Goal: Task Accomplishment & Management: Manage account settings

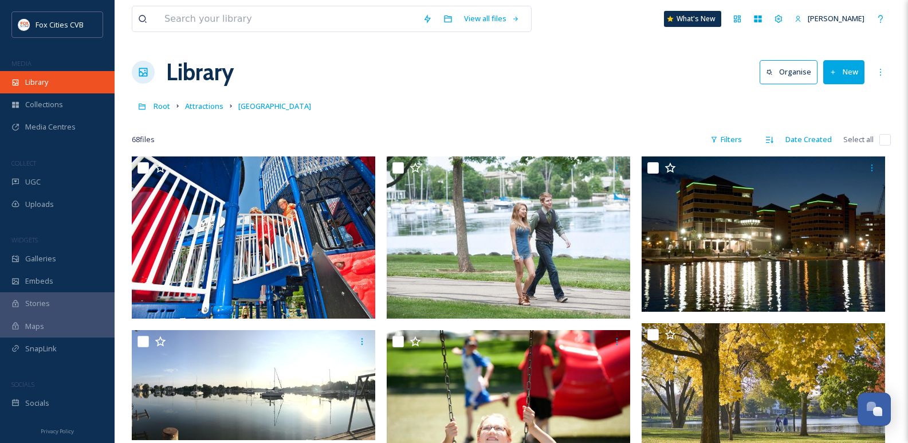
click at [93, 73] on div "Library" at bounding box center [57, 82] width 115 height 22
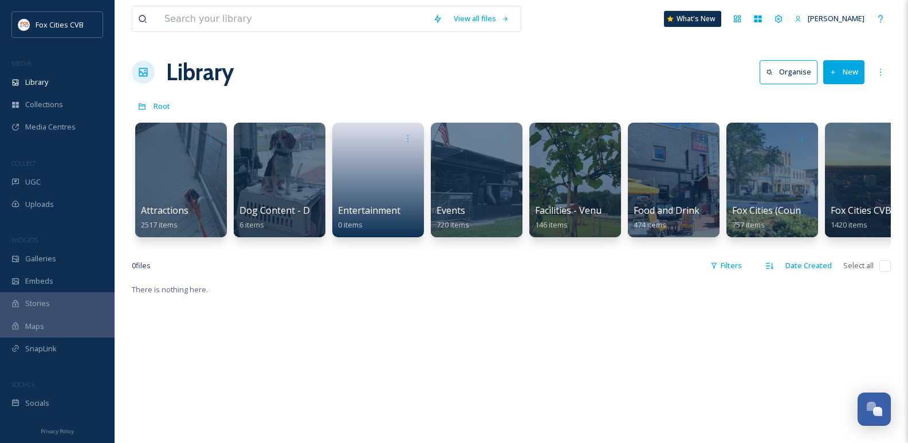
click at [850, 66] on button "New" at bounding box center [843, 71] width 41 height 23
click at [842, 97] on span "File Upload" at bounding box center [839, 98] width 38 height 11
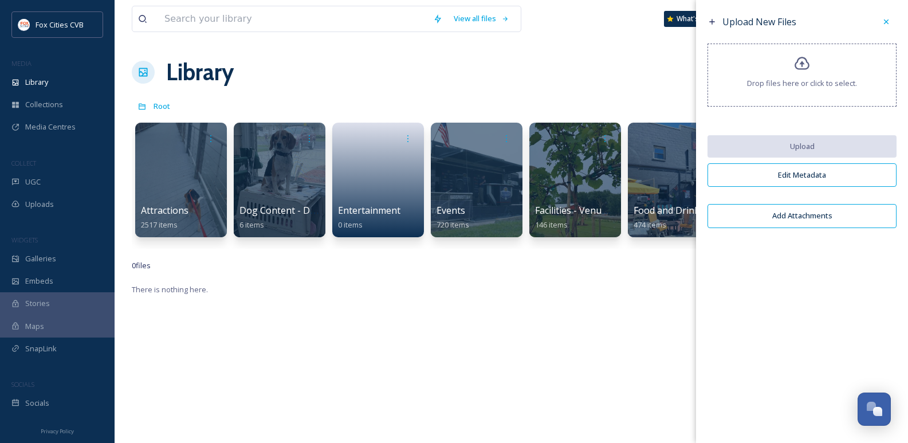
click at [796, 78] on span "Drop files here or click to select." at bounding box center [802, 83] width 110 height 11
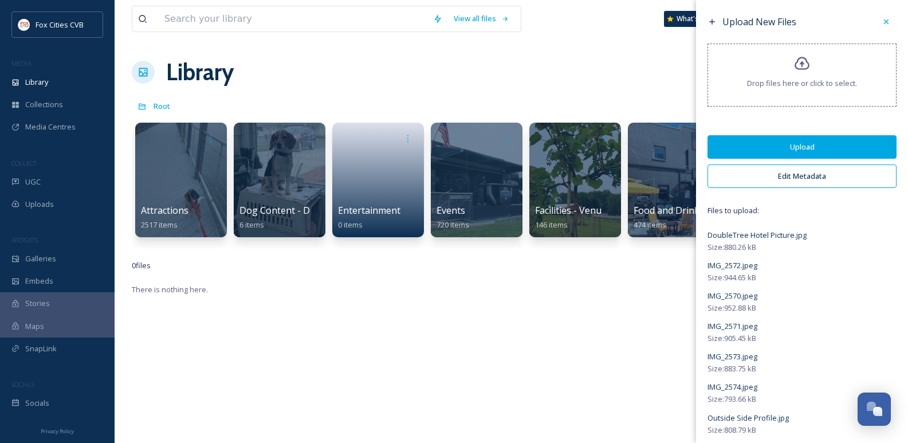
click at [780, 145] on button "Upload" at bounding box center [802, 146] width 189 height 23
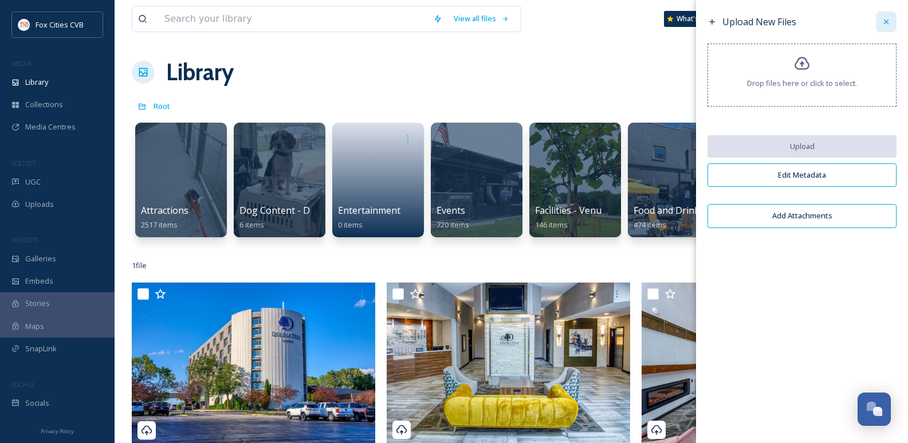
click at [888, 26] on icon at bounding box center [886, 21] width 9 height 9
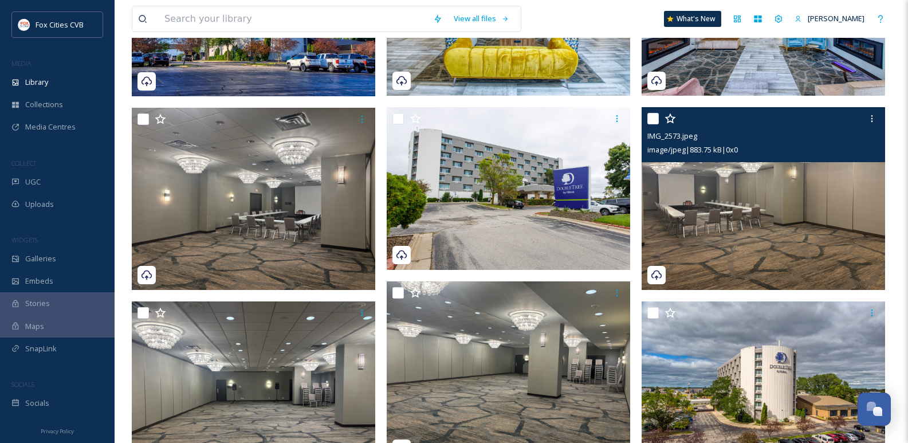
scroll to position [344, 0]
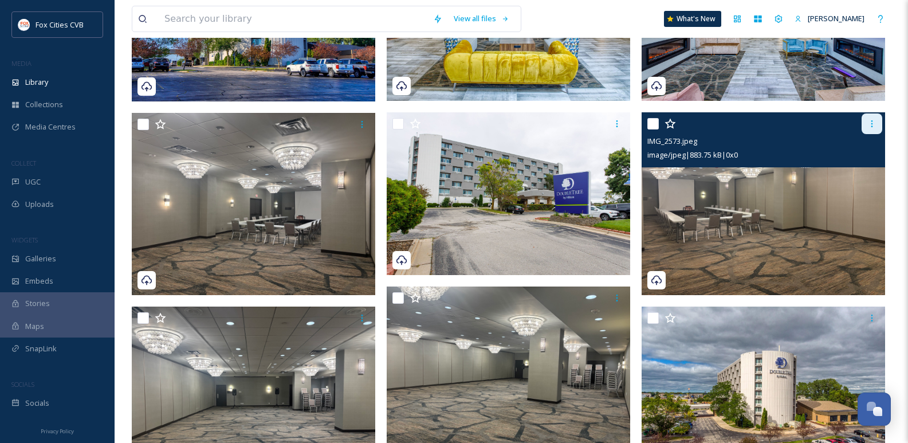
click at [873, 124] on div at bounding box center [872, 123] width 21 height 21
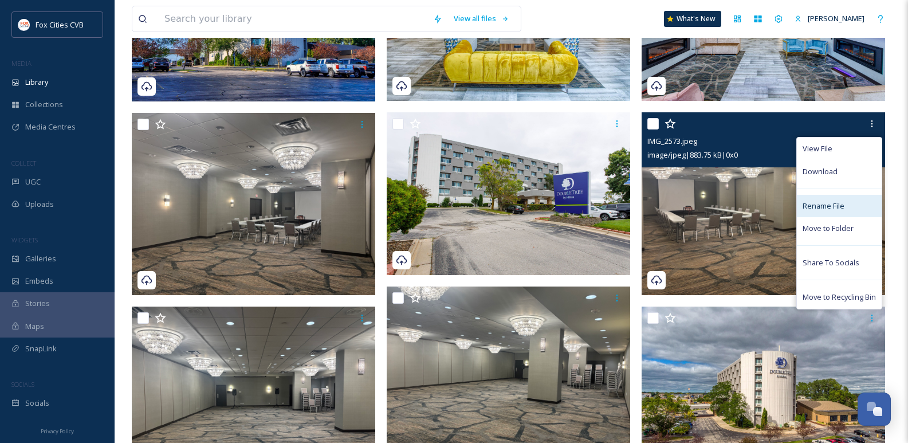
click at [833, 210] on span "Rename File" at bounding box center [824, 206] width 42 height 11
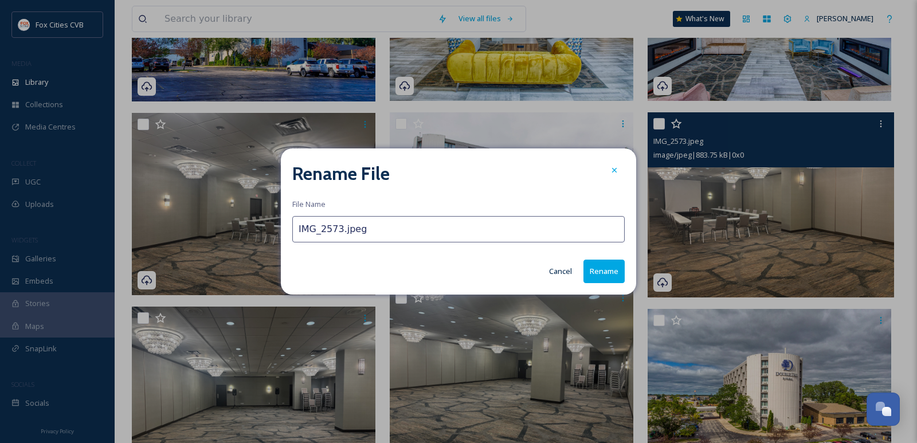
click at [408, 226] on input "IMG_2573.jpeg" at bounding box center [458, 229] width 332 height 26
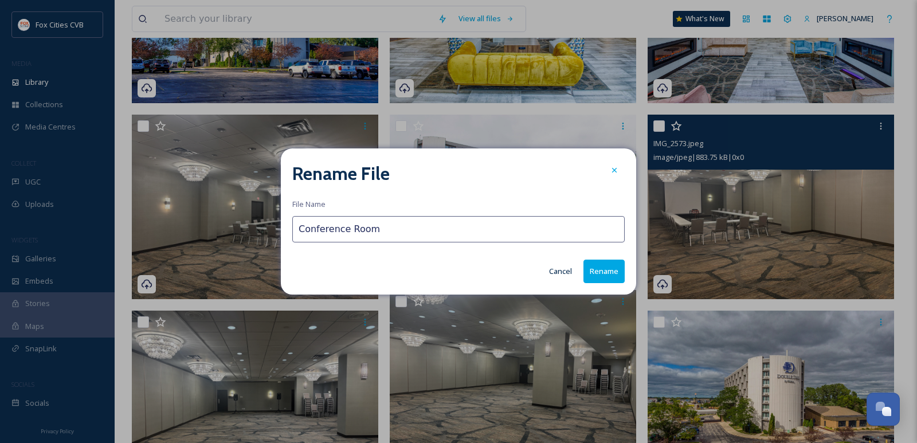
click at [416, 232] on input "Conference Room" at bounding box center [458, 229] width 332 height 26
click at [389, 232] on input "Conference Room 1" at bounding box center [458, 229] width 332 height 26
type input "Conference Room 1"
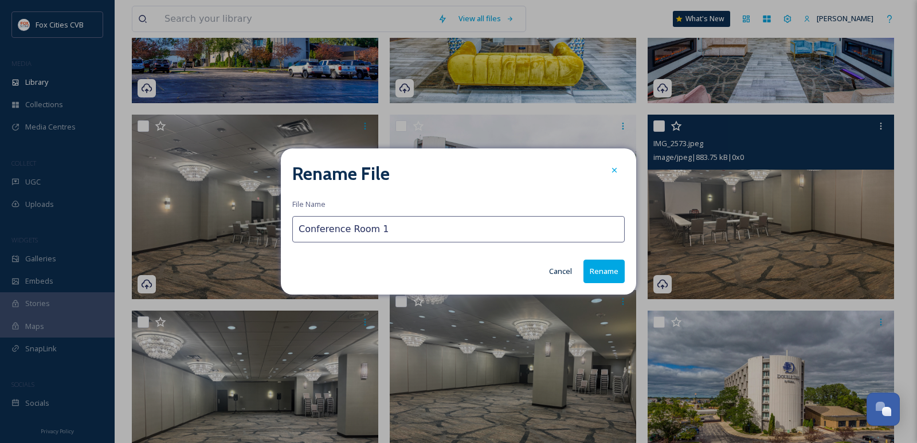
click at [601, 267] on button "Rename" at bounding box center [603, 271] width 41 height 23
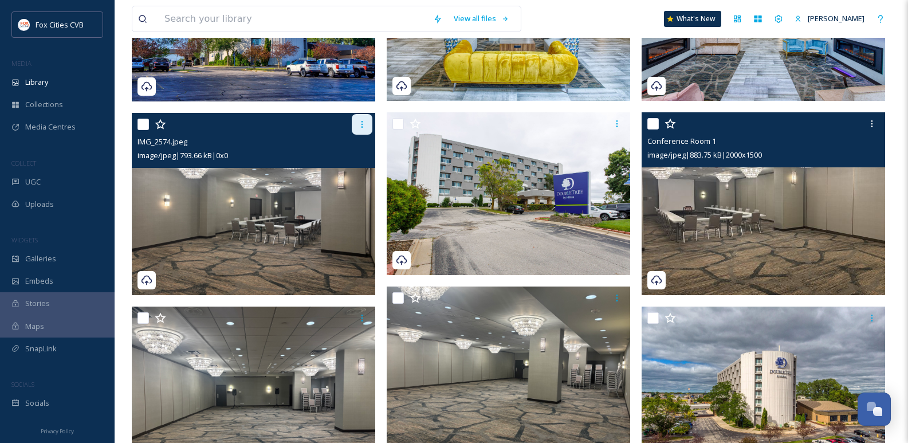
click at [363, 128] on icon at bounding box center [363, 124] width 2 height 7
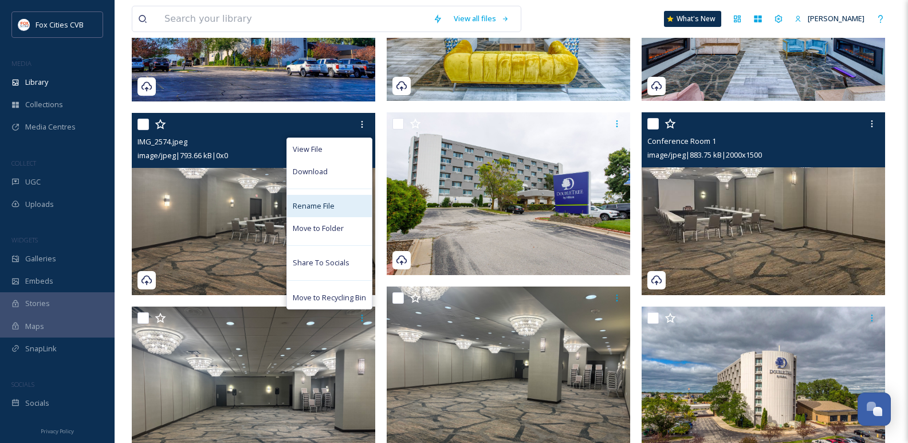
click at [315, 211] on span "Rename File" at bounding box center [314, 206] width 42 height 11
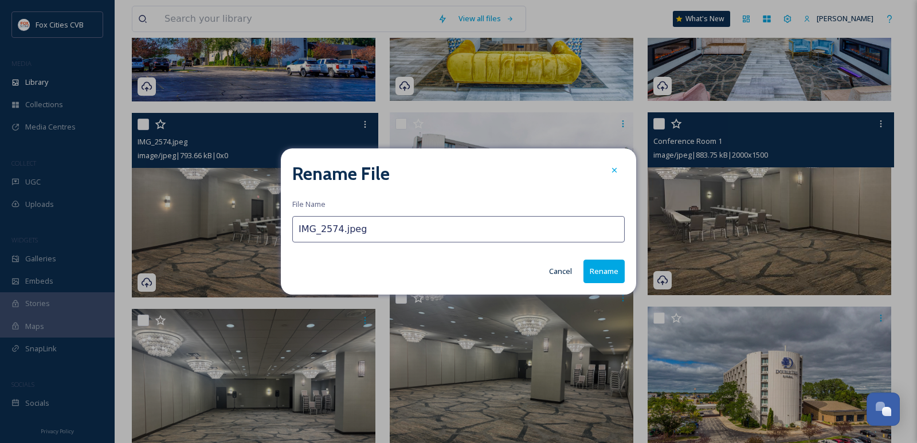
click at [319, 229] on input "IMG_2574.jpeg" at bounding box center [458, 229] width 332 height 26
paste input "Conference Room 1"
type input "Conference Room 2"
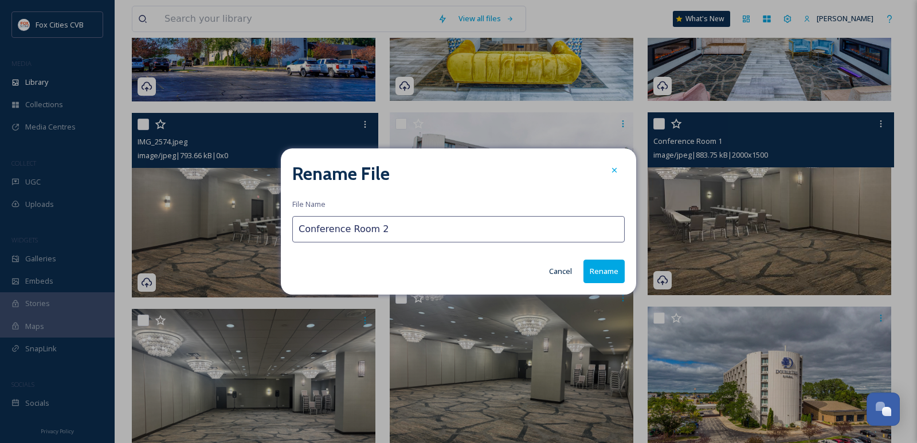
click at [603, 270] on button "Rename" at bounding box center [603, 271] width 41 height 23
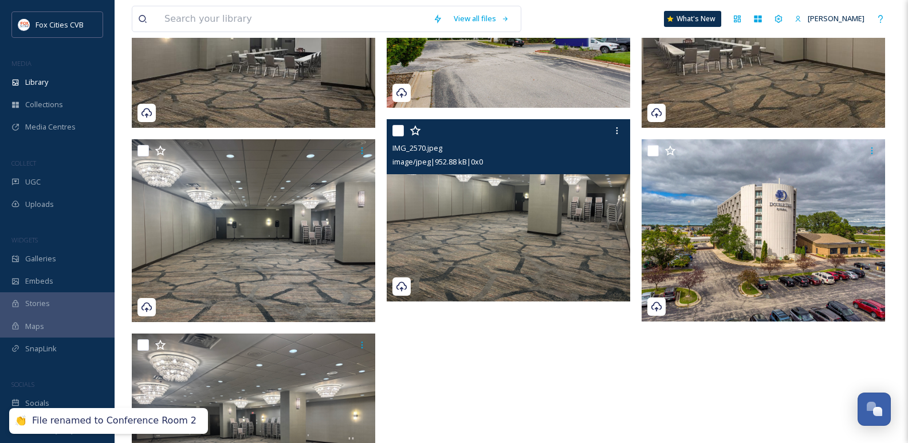
scroll to position [516, 0]
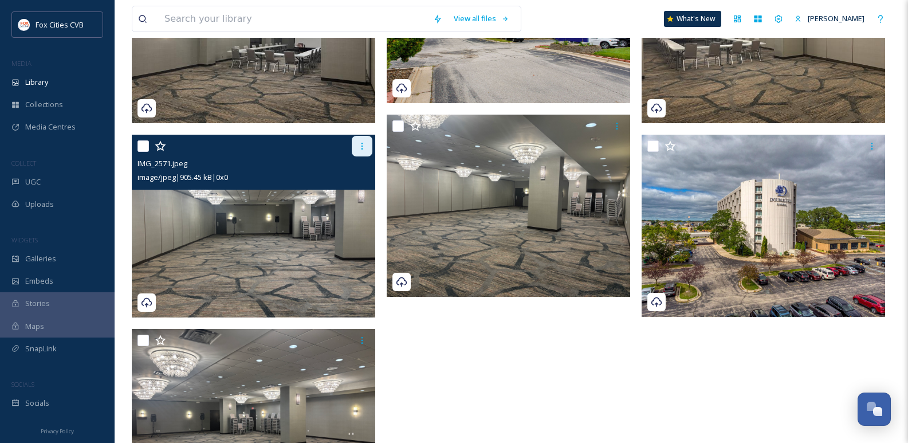
click at [363, 151] on icon at bounding box center [362, 146] width 9 height 9
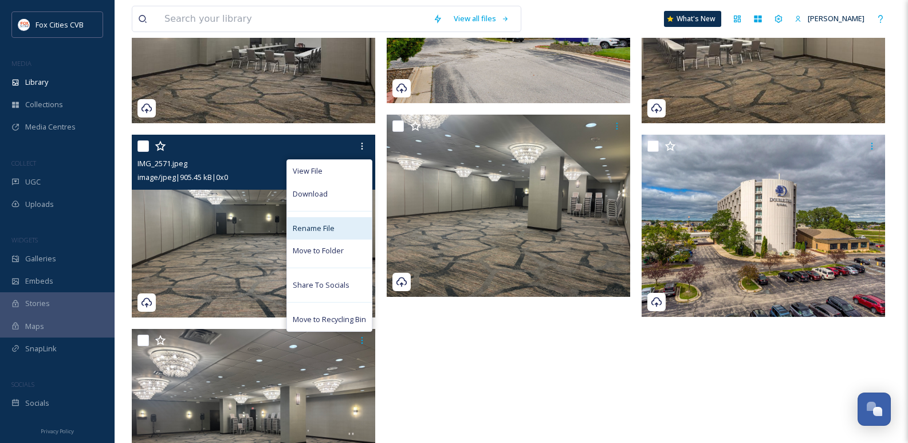
click at [344, 236] on div "Rename File" at bounding box center [329, 228] width 85 height 22
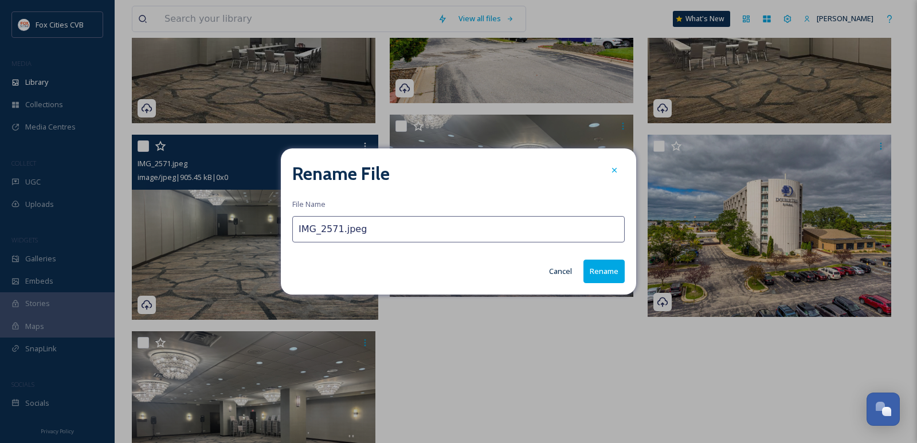
click at [338, 229] on input "IMG_2571.jpeg" at bounding box center [458, 229] width 332 height 26
click at [337, 229] on input "IMG_2571.jpeg" at bounding box center [458, 229] width 332 height 26
paste input "Conference Room 1"
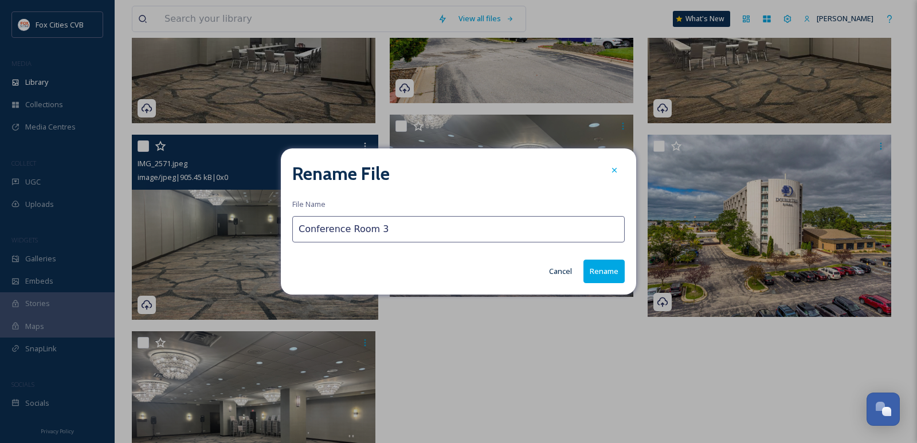
click at [421, 225] on input "Conference Room 3" at bounding box center [458, 229] width 332 height 26
type input "Conference Room 3"
click at [592, 275] on button "Rename" at bounding box center [603, 271] width 41 height 23
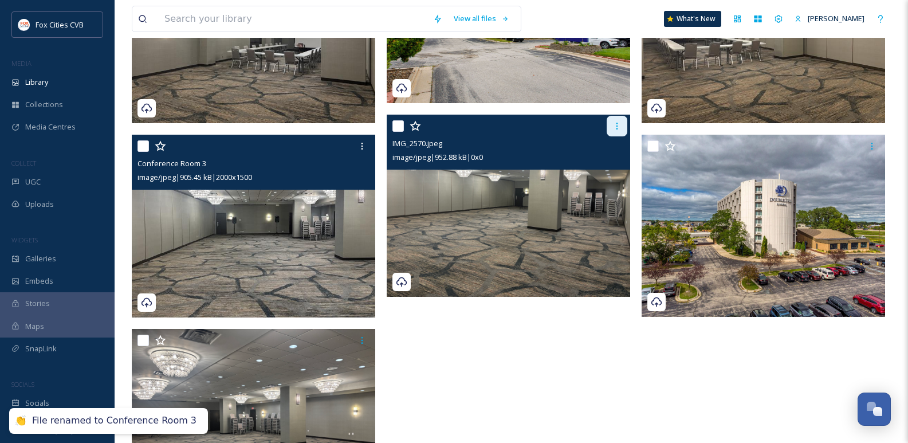
click at [616, 131] on icon at bounding box center [617, 125] width 9 height 9
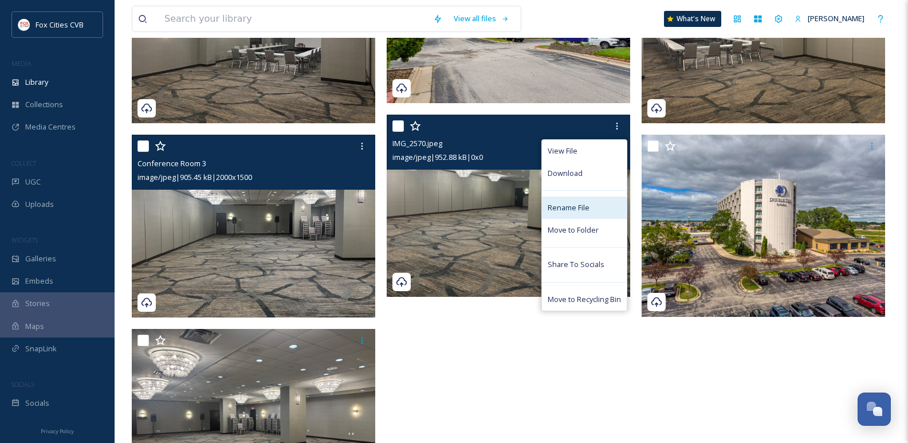
click at [585, 212] on span "Rename File" at bounding box center [569, 207] width 42 height 11
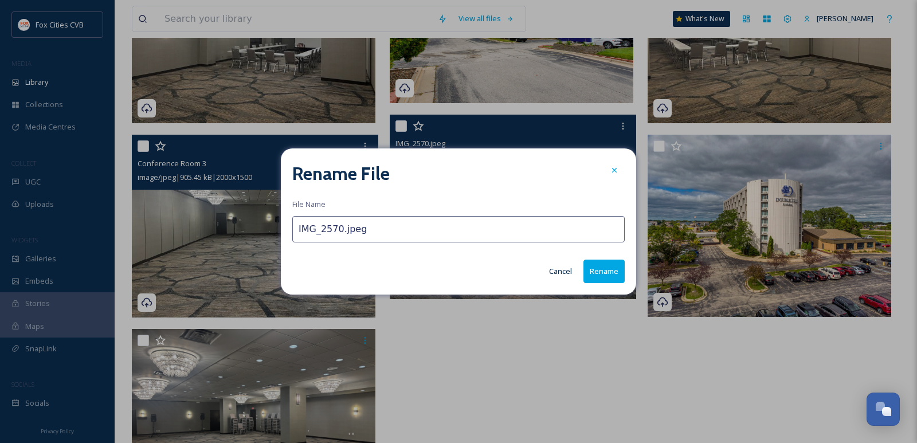
click at [541, 239] on input "IMG_2570.jpeg" at bounding box center [458, 229] width 332 height 26
paste input "Conference Room 3"
type input "Conference Room 4"
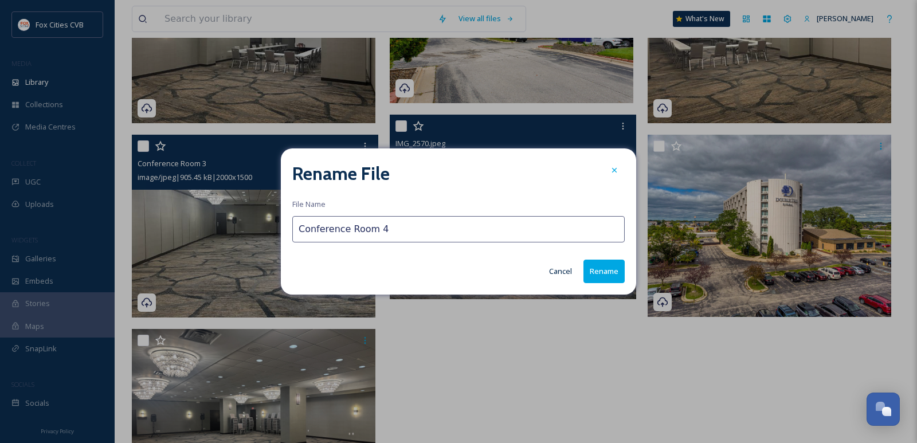
click at [602, 270] on button "Rename" at bounding box center [603, 271] width 41 height 23
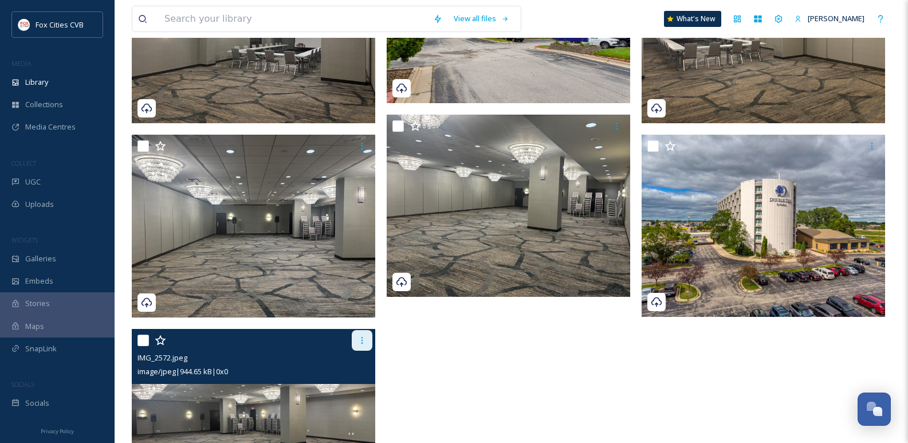
click at [368, 351] on div at bounding box center [362, 340] width 21 height 21
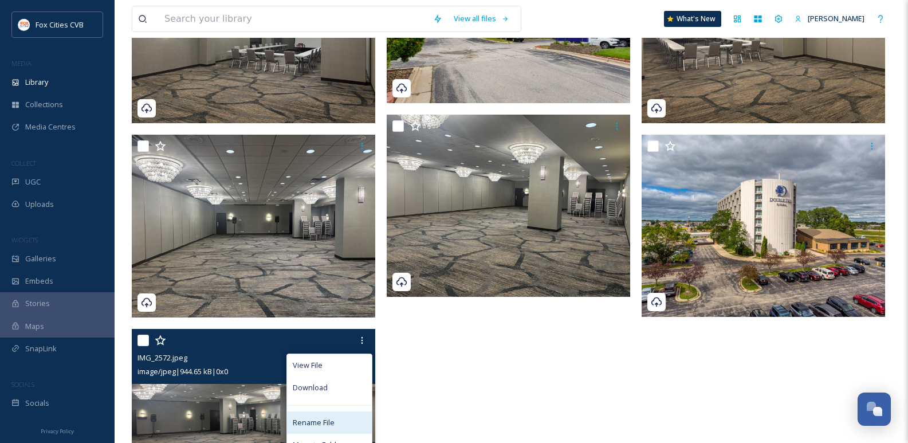
click at [336, 423] on div "Rename File" at bounding box center [329, 422] width 85 height 22
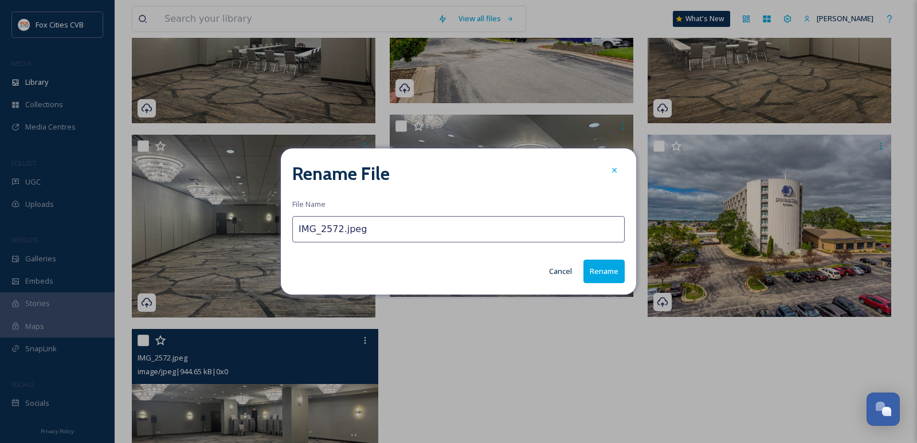
click at [351, 237] on input "IMG_2572.jpeg" at bounding box center [458, 229] width 332 height 26
paste input "Conference Room 3"
type input "Conference Room 5"
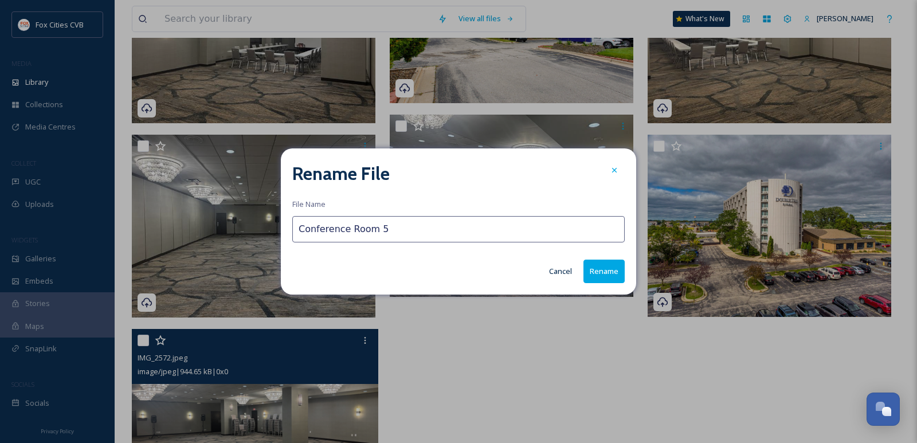
click at [615, 277] on button "Rename" at bounding box center [603, 271] width 41 height 23
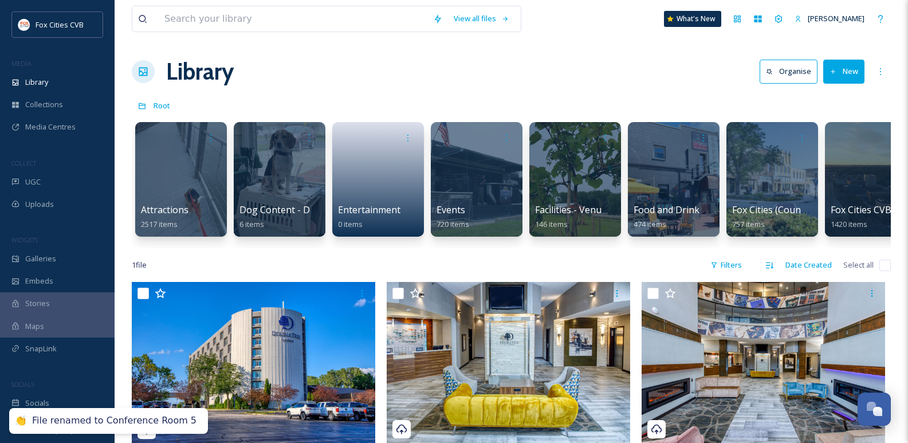
scroll to position [0, 0]
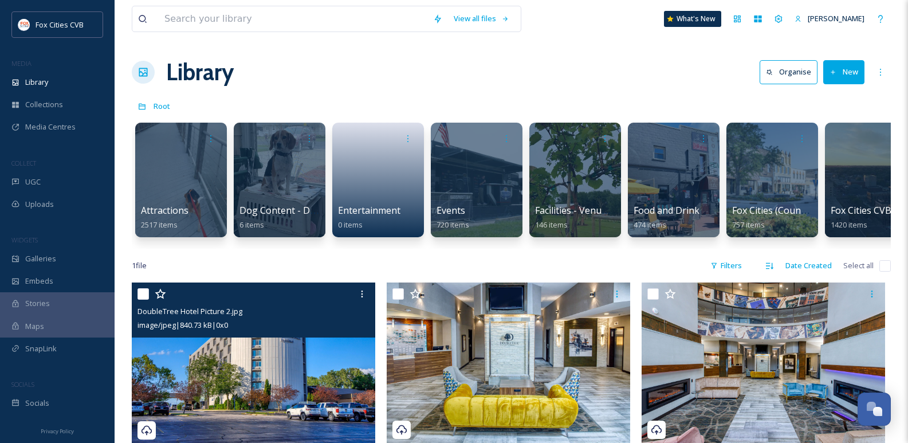
click at [142, 300] on input "checkbox" at bounding box center [143, 293] width 11 height 11
checkbox input "true"
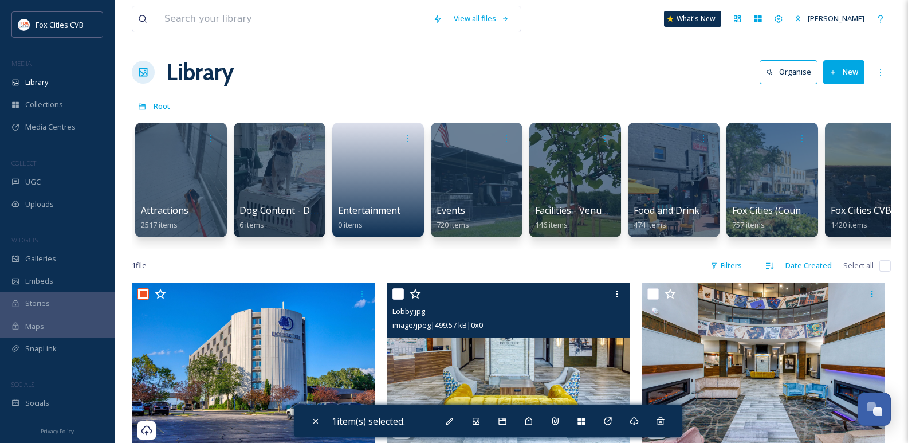
click at [399, 300] on input "checkbox" at bounding box center [398, 293] width 11 height 11
checkbox input "true"
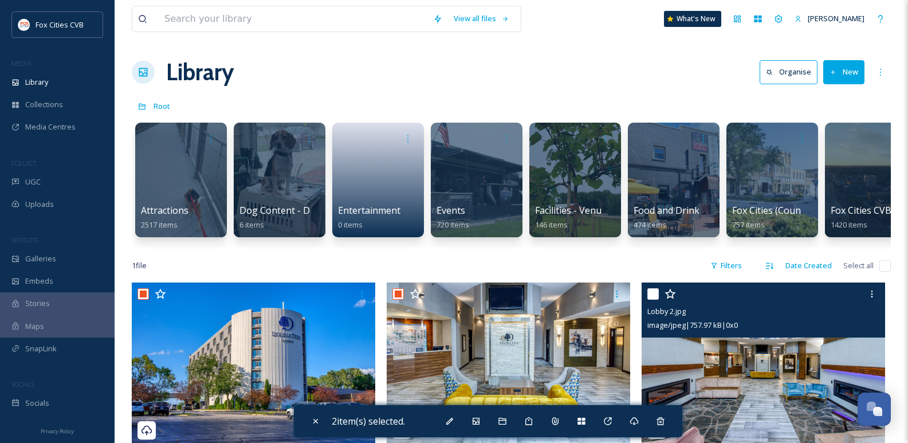
click at [645, 299] on div "Lobby 2.jpg image/jpeg | 757.97 kB | 0 x 0" at bounding box center [764, 310] width 244 height 55
click at [651, 300] on input "checkbox" at bounding box center [653, 293] width 11 height 11
checkbox input "true"
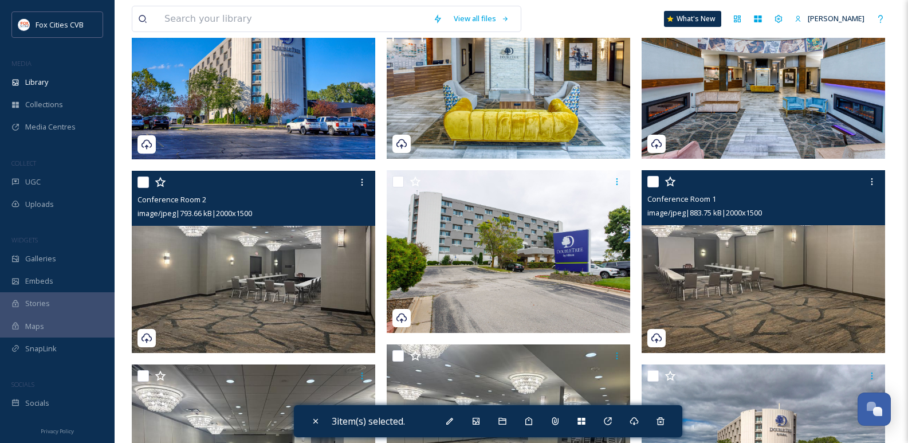
scroll to position [287, 0]
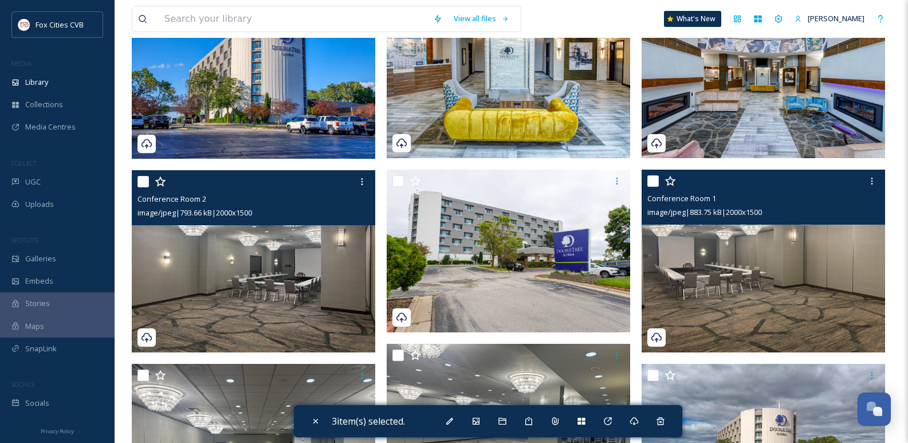
click at [650, 187] on input "checkbox" at bounding box center [653, 180] width 11 height 11
checkbox input "true"
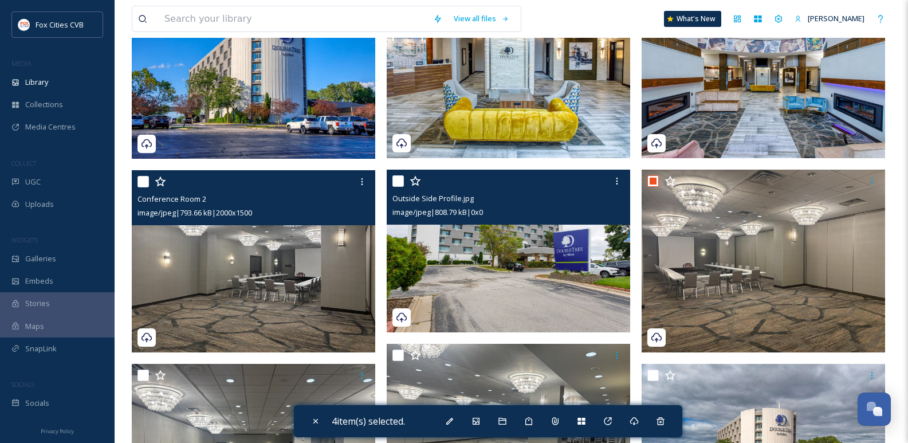
click at [400, 186] on input "checkbox" at bounding box center [398, 180] width 11 height 11
checkbox input "true"
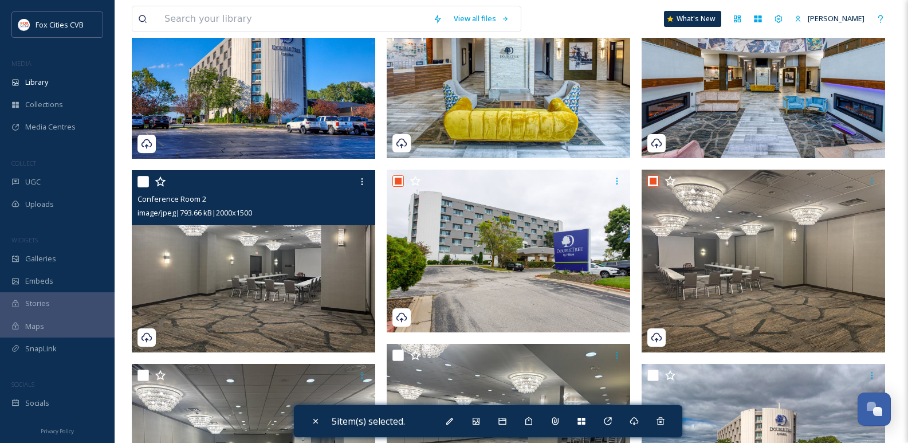
click at [139, 187] on input "checkbox" at bounding box center [143, 181] width 11 height 11
checkbox input "true"
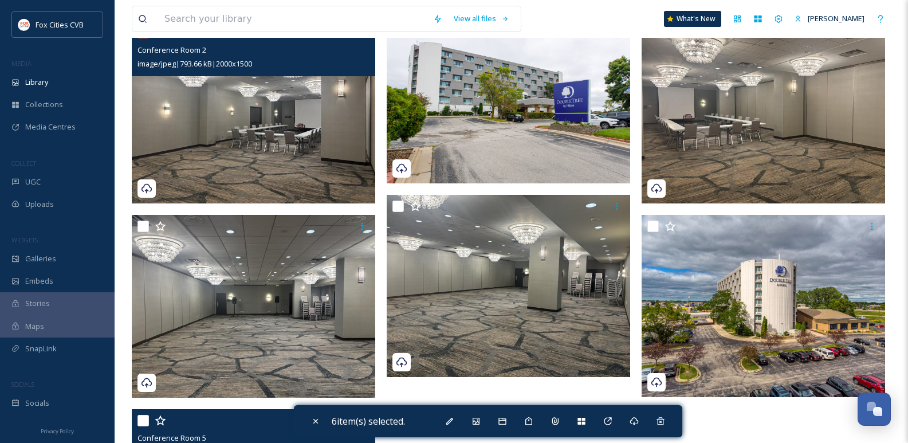
scroll to position [458, 0]
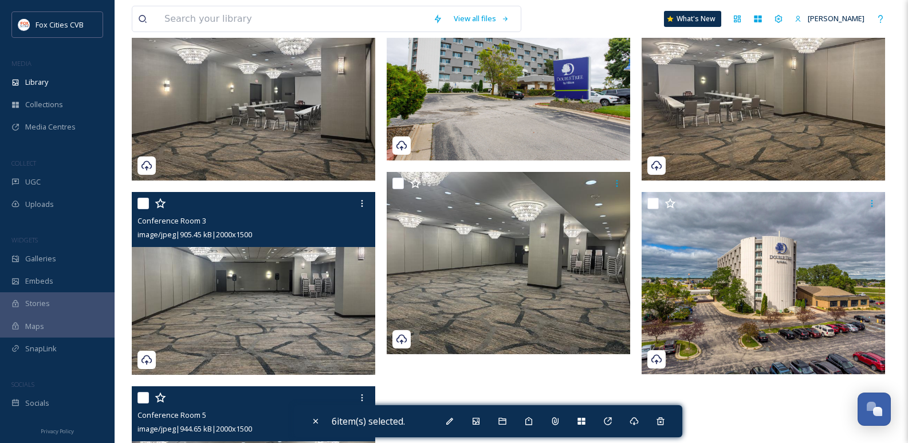
click at [148, 206] on input "checkbox" at bounding box center [143, 203] width 11 height 11
checkbox input "true"
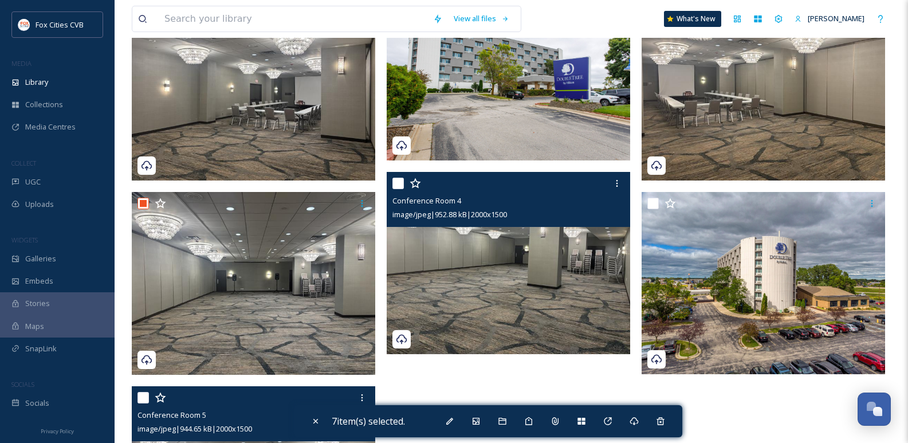
click at [398, 189] on input "checkbox" at bounding box center [398, 183] width 11 height 11
checkbox input "true"
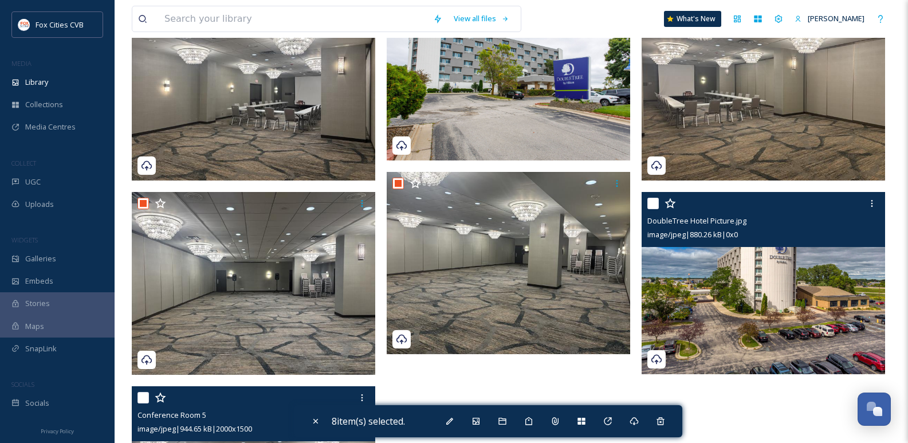
click at [650, 209] on input "checkbox" at bounding box center [653, 203] width 11 height 11
checkbox input "true"
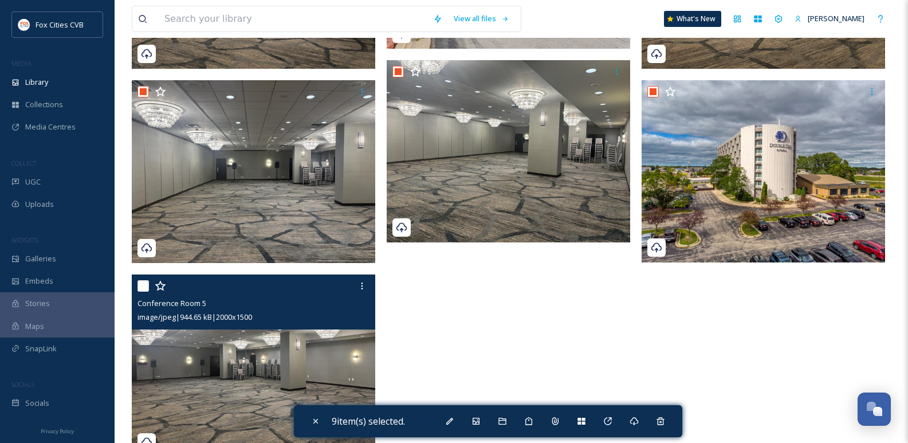
scroll to position [613, 0]
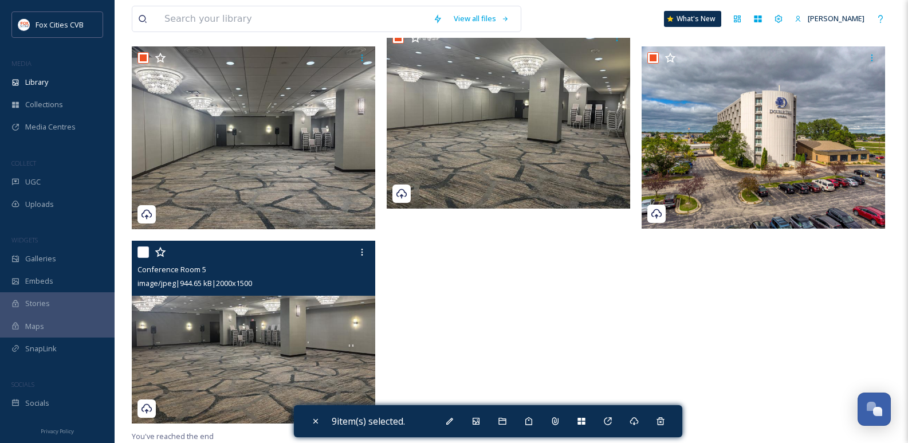
click at [139, 250] on input "checkbox" at bounding box center [143, 251] width 11 height 11
checkbox input "true"
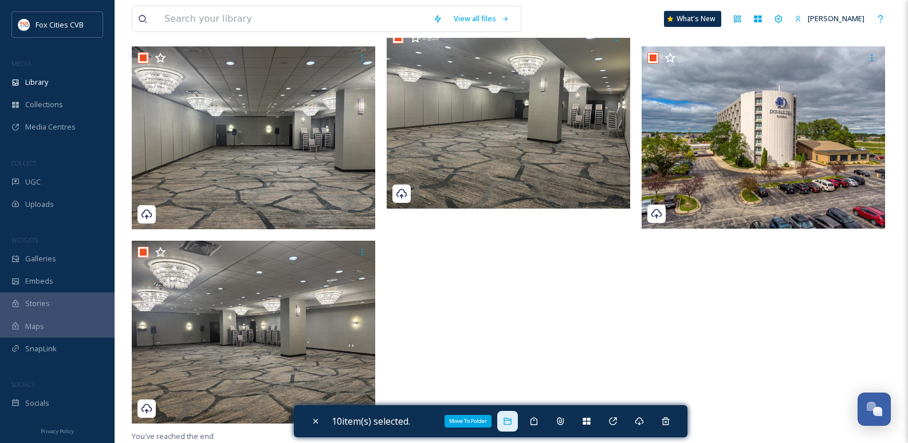
click at [518, 418] on div "Move To Folder" at bounding box center [507, 421] width 21 height 21
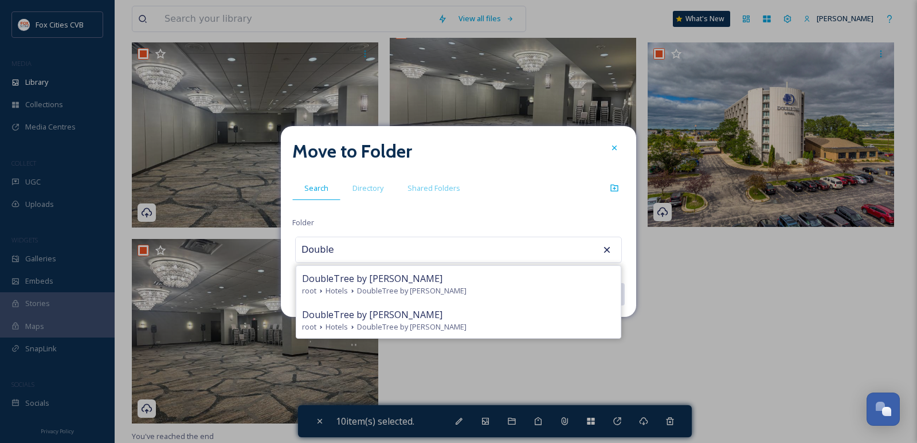
click at [431, 270] on div "DoubleTree by [PERSON_NAME] root Hotels DoubleTree by [PERSON_NAME]" at bounding box center [458, 284] width 324 height 36
type input "DoubleTree by [PERSON_NAME]"
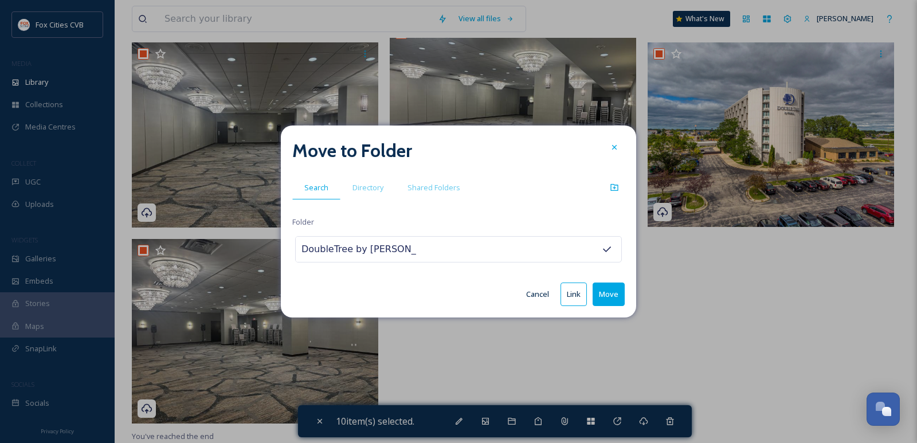
click at [617, 293] on button "Move" at bounding box center [609, 294] width 32 height 23
checkbox input "false"
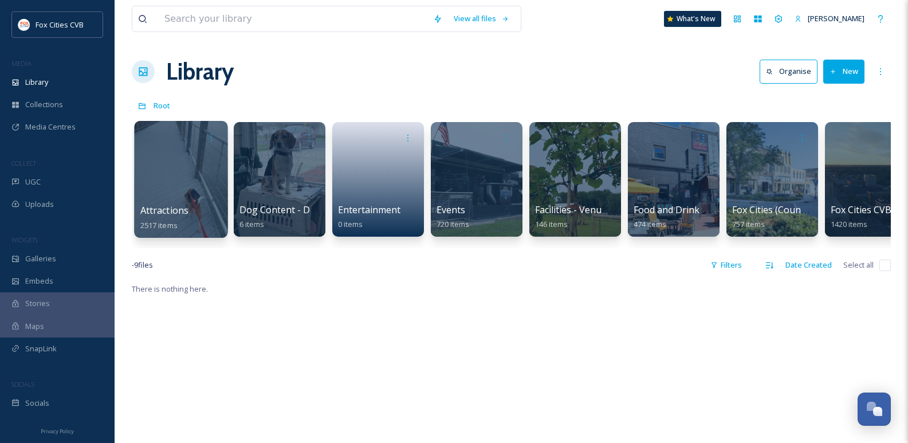
scroll to position [0, 0]
click at [826, 75] on button "New" at bounding box center [843, 71] width 41 height 23
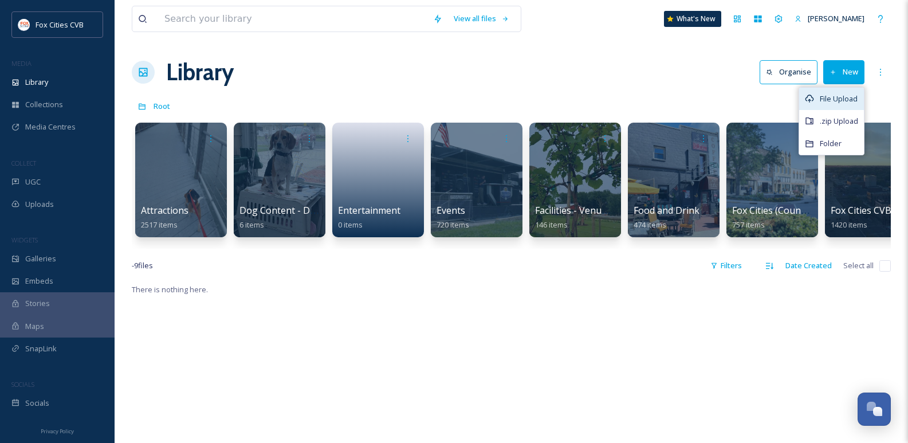
click at [831, 95] on span "File Upload" at bounding box center [839, 98] width 38 height 11
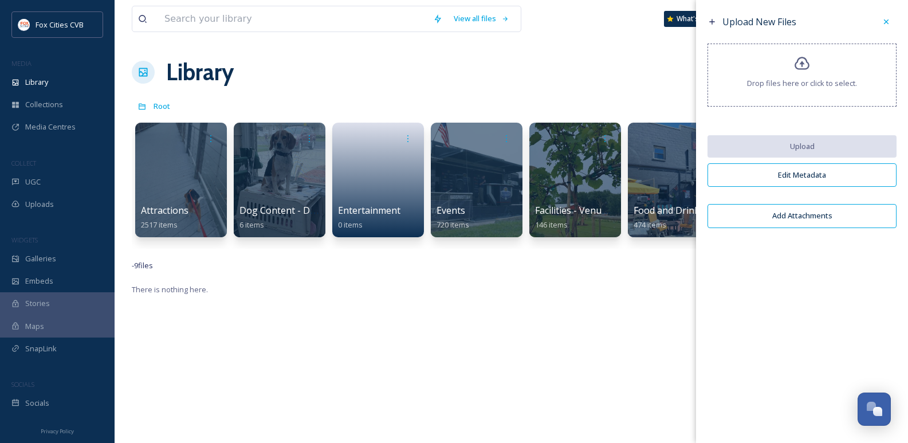
click at [814, 78] on span "Drop files here or click to select." at bounding box center [802, 83] width 110 height 11
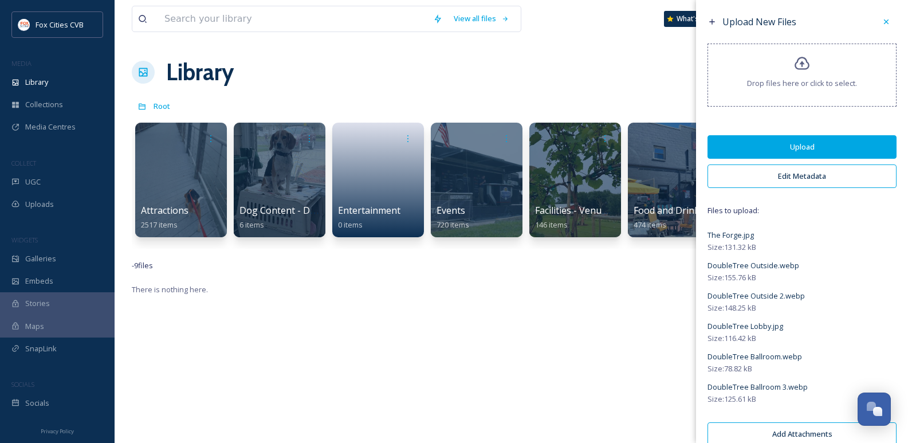
click at [768, 147] on button "Upload" at bounding box center [802, 146] width 189 height 23
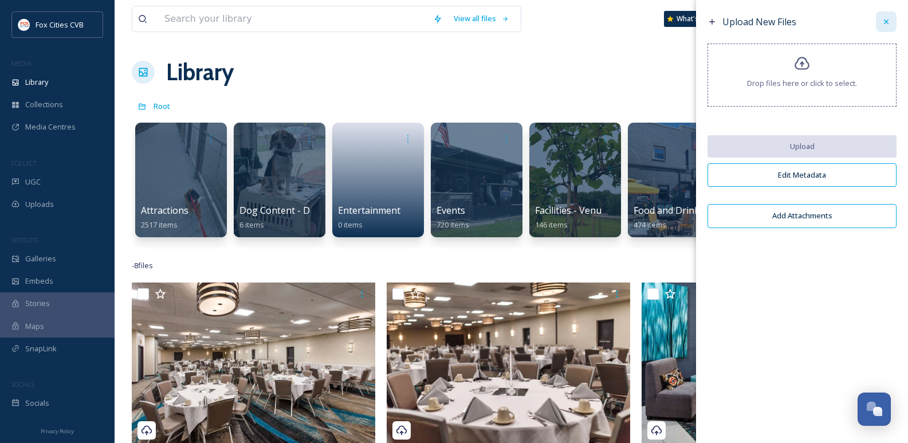
click at [880, 24] on div at bounding box center [886, 21] width 21 height 21
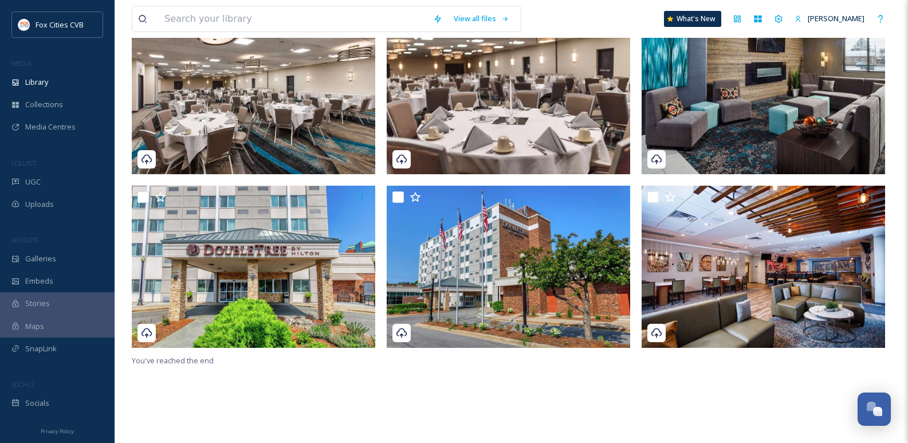
scroll to position [291, 0]
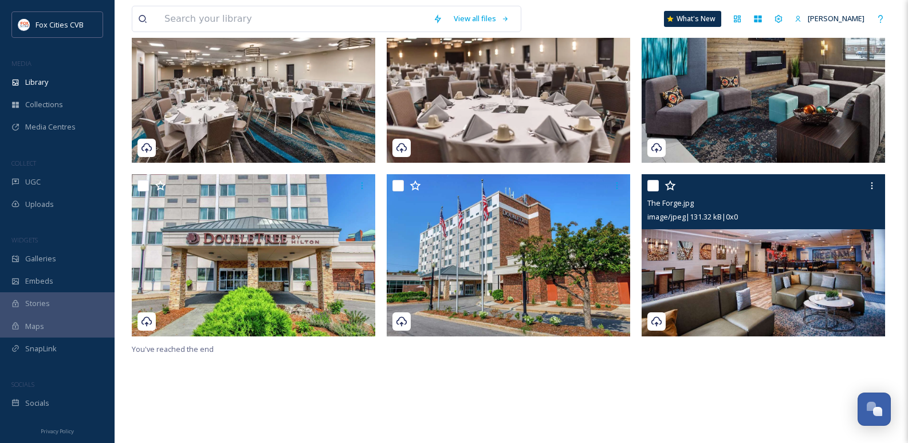
click at [647, 186] on div "The Forge.jpg image/jpeg | 131.32 kB | 0 x 0" at bounding box center [764, 201] width 244 height 55
click at [651, 182] on input "checkbox" at bounding box center [653, 185] width 11 height 11
checkbox input "true"
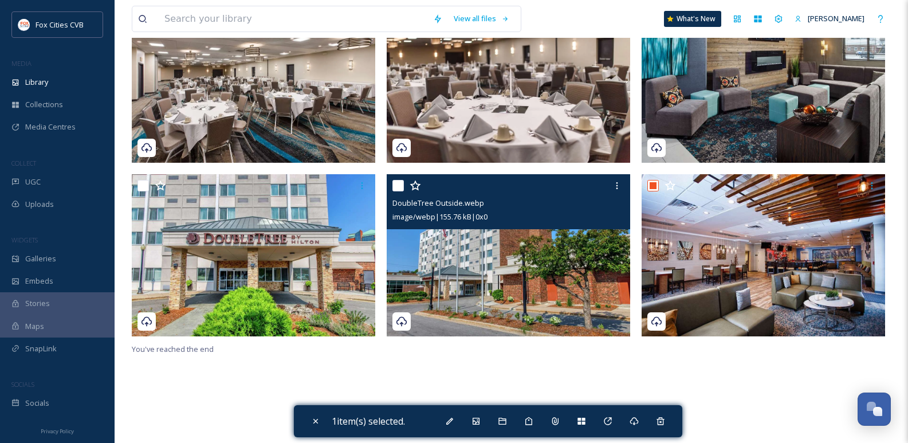
click at [397, 181] on input "checkbox" at bounding box center [398, 185] width 11 height 11
checkbox input "true"
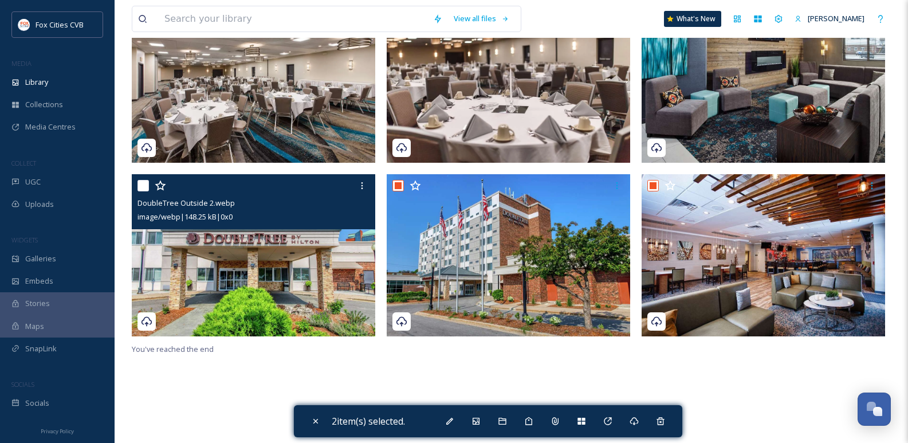
click at [139, 186] on input "checkbox" at bounding box center [143, 185] width 11 height 11
checkbox input "true"
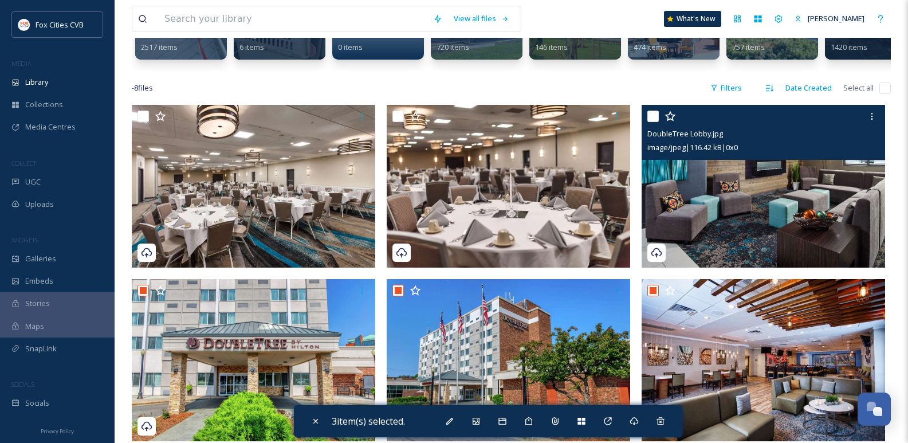
scroll to position [176, 0]
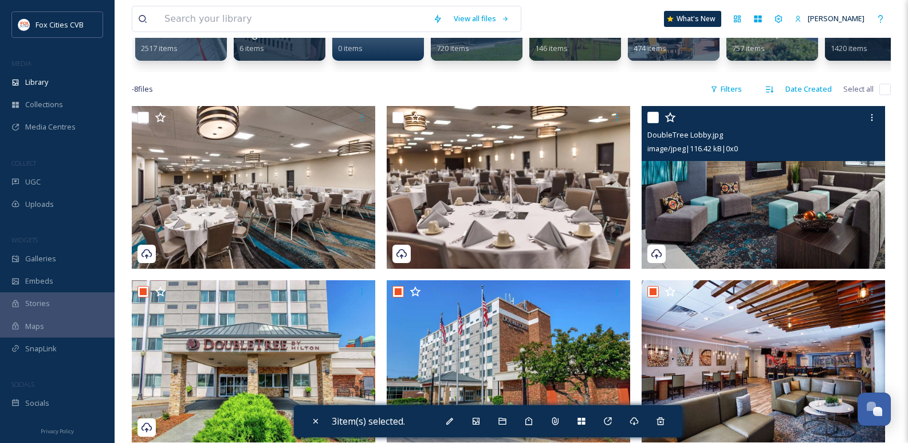
click at [656, 123] on input "checkbox" at bounding box center [653, 117] width 11 height 11
checkbox input "true"
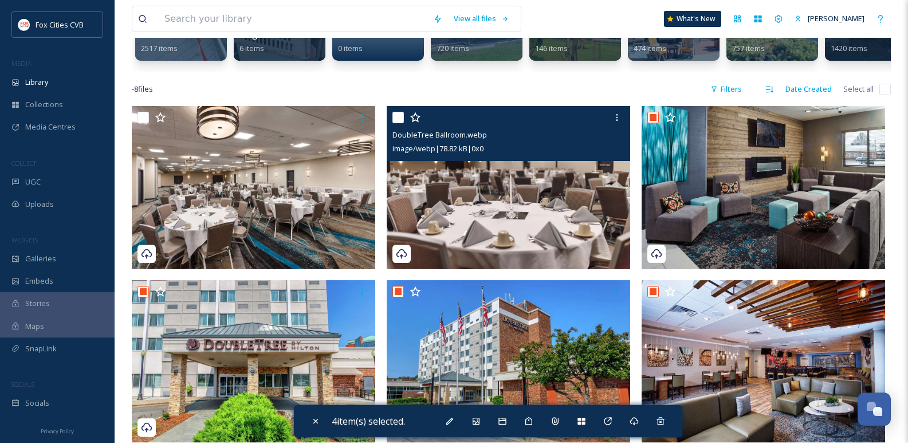
click at [398, 123] on input "checkbox" at bounding box center [398, 117] width 11 height 11
checkbox input "true"
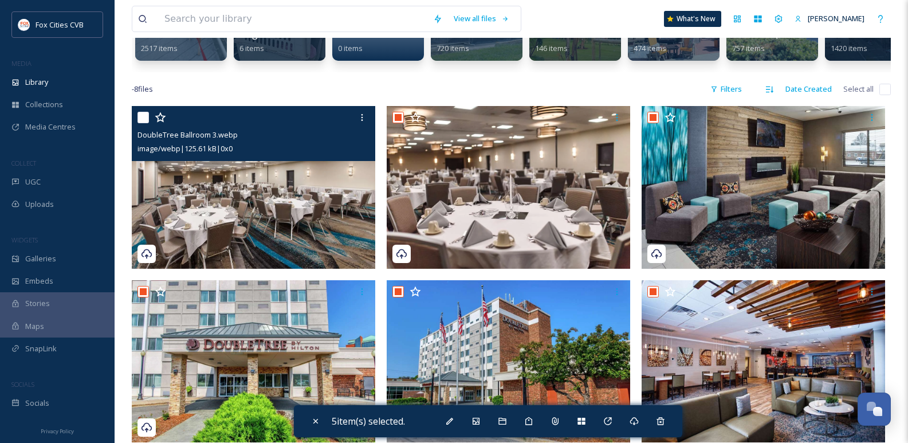
click at [145, 120] on div at bounding box center [255, 117] width 235 height 21
click at [146, 123] on input "checkbox" at bounding box center [143, 117] width 11 height 11
checkbox input "true"
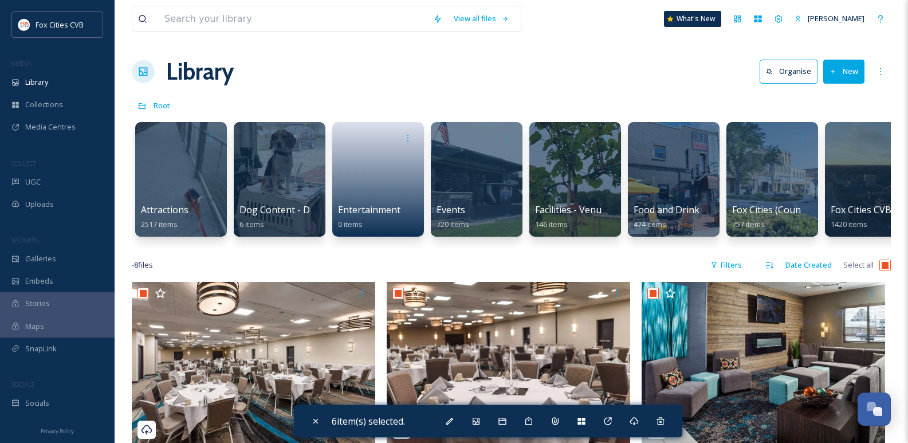
scroll to position [0, 0]
click at [827, 80] on button "New" at bounding box center [843, 71] width 41 height 23
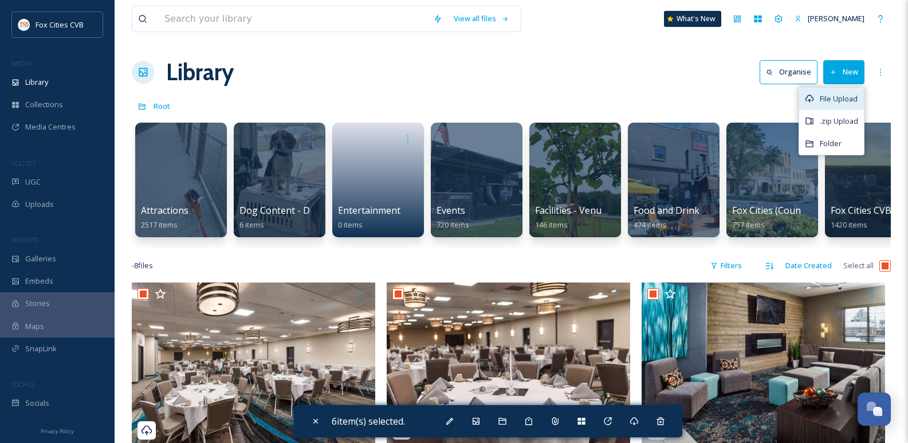
click at [829, 98] on span "File Upload" at bounding box center [839, 98] width 38 height 11
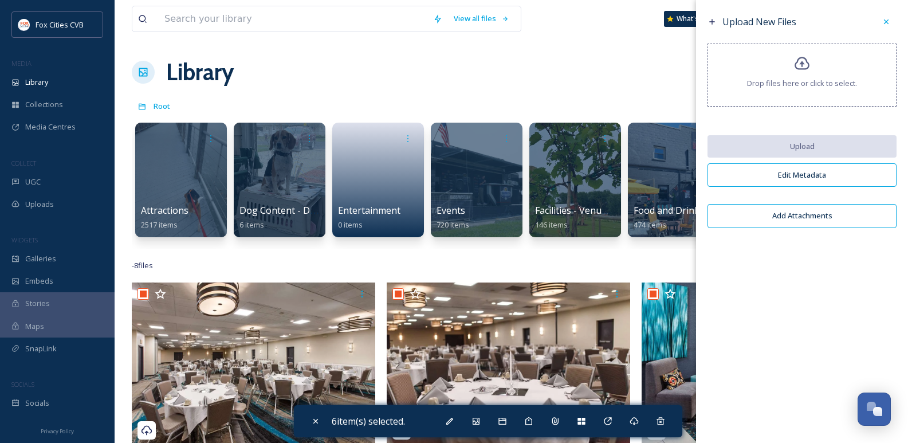
click at [805, 79] on span "Drop files here or click to select." at bounding box center [802, 83] width 110 height 11
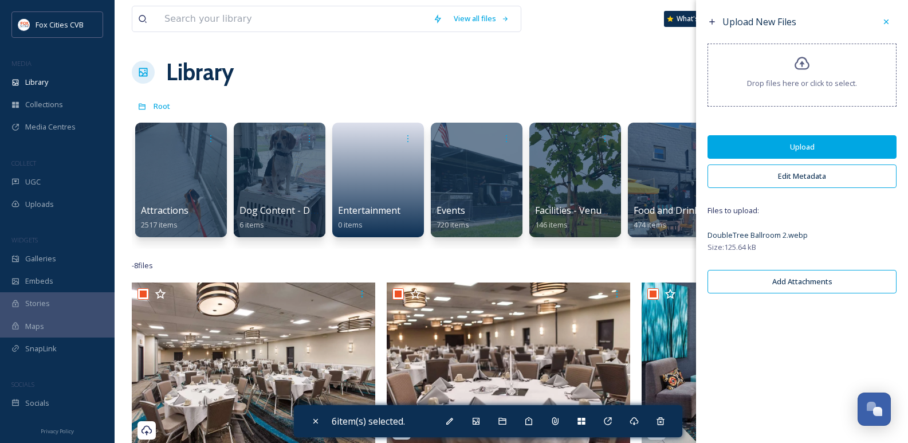
click at [824, 147] on button "Upload" at bounding box center [802, 146] width 189 height 23
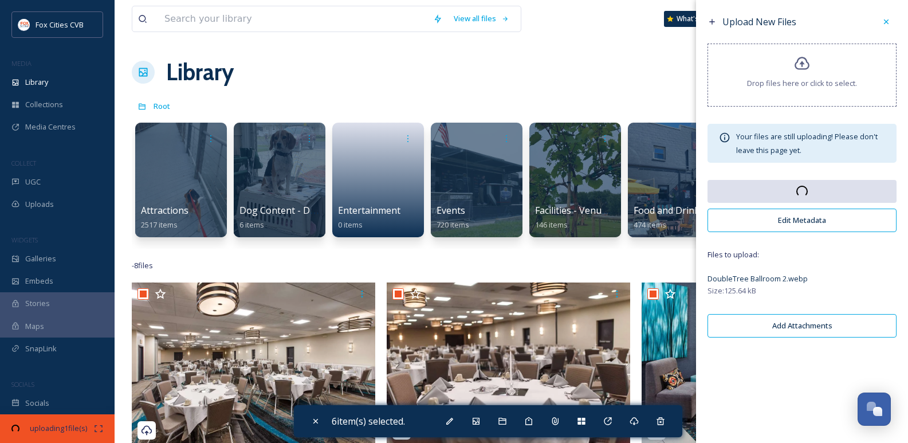
checkbox input "false"
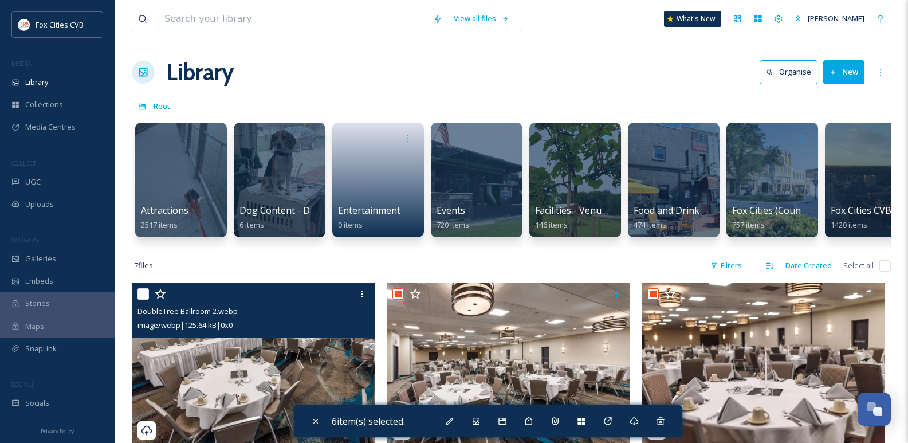
click at [143, 300] on input "checkbox" at bounding box center [143, 293] width 11 height 11
checkbox input "true"
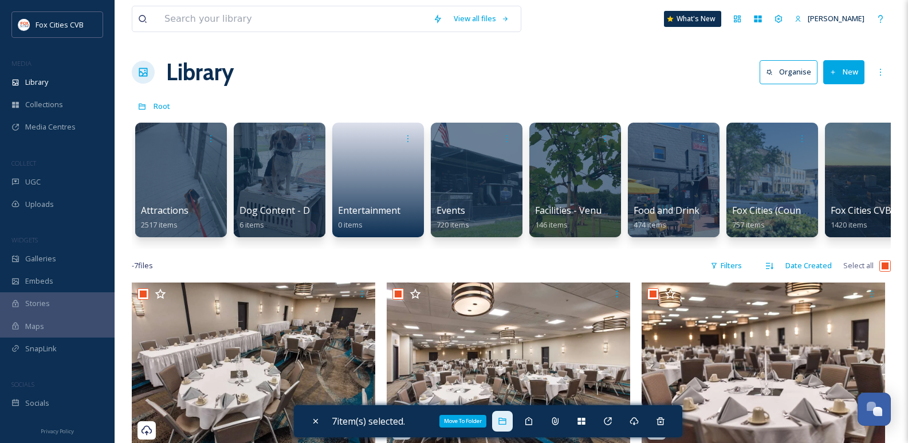
click at [506, 417] on icon at bounding box center [502, 421] width 9 height 9
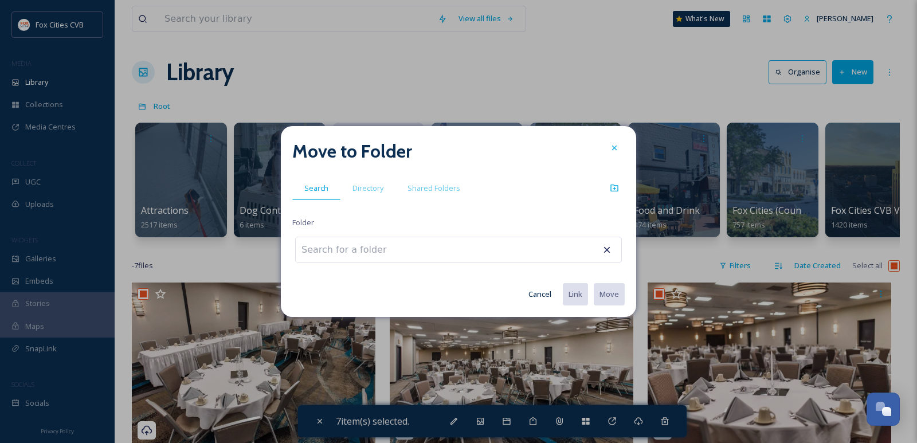
click at [361, 256] on input at bounding box center [359, 249] width 126 height 25
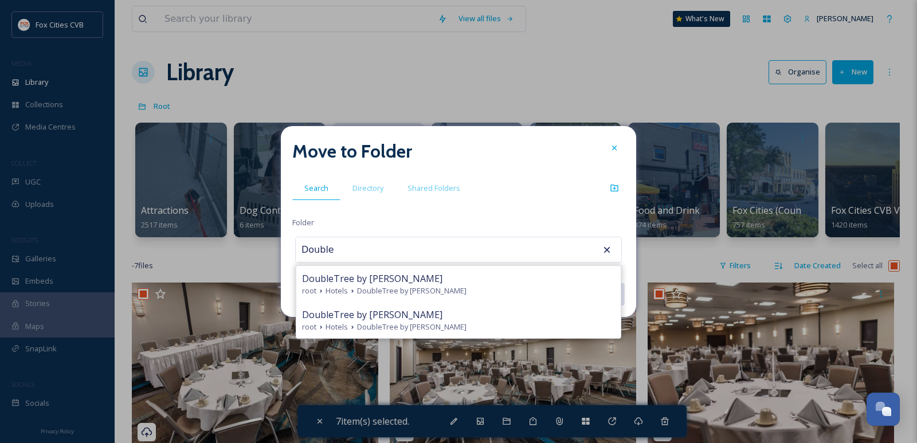
click at [378, 327] on span "DoubleTree by [PERSON_NAME]" at bounding box center [411, 326] width 109 height 11
type input "DoubleTree by [PERSON_NAME]"
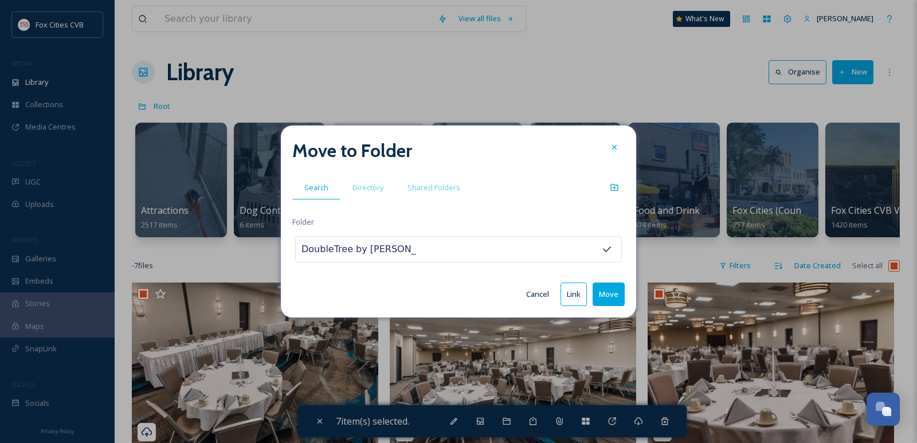
click at [614, 300] on button "Move" at bounding box center [609, 294] width 32 height 23
checkbox input "false"
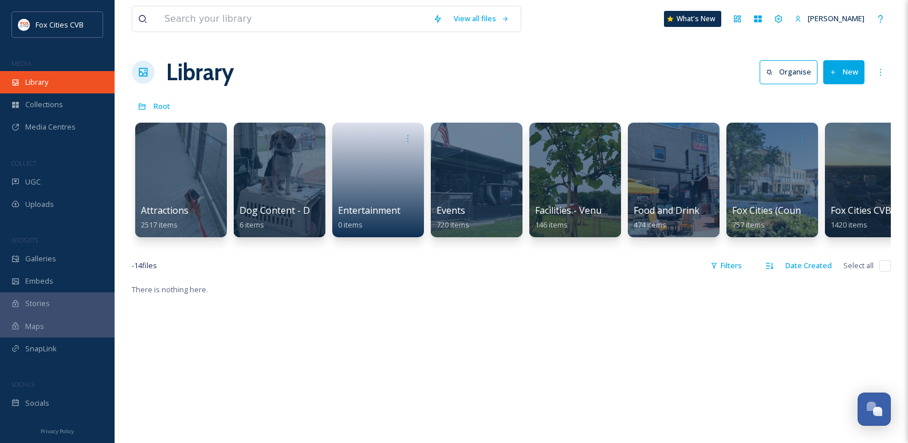
click at [100, 81] on div "Library" at bounding box center [57, 82] width 115 height 22
click at [850, 63] on button "New" at bounding box center [843, 71] width 41 height 23
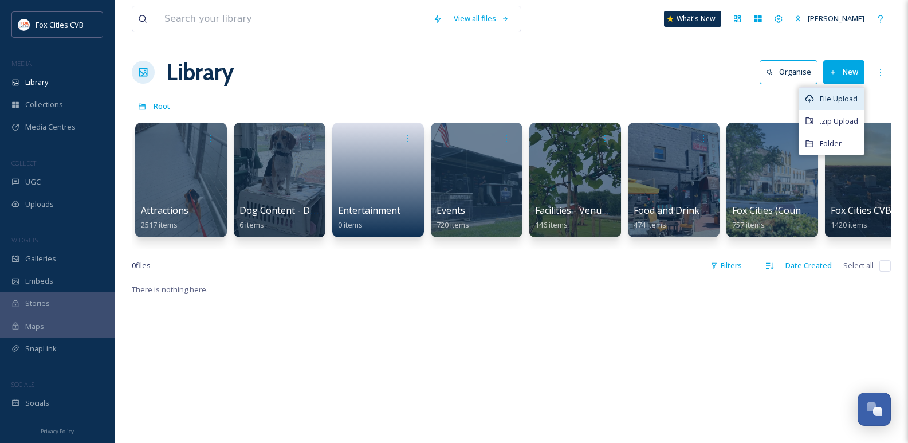
click at [832, 90] on div "File Upload" at bounding box center [831, 99] width 65 height 22
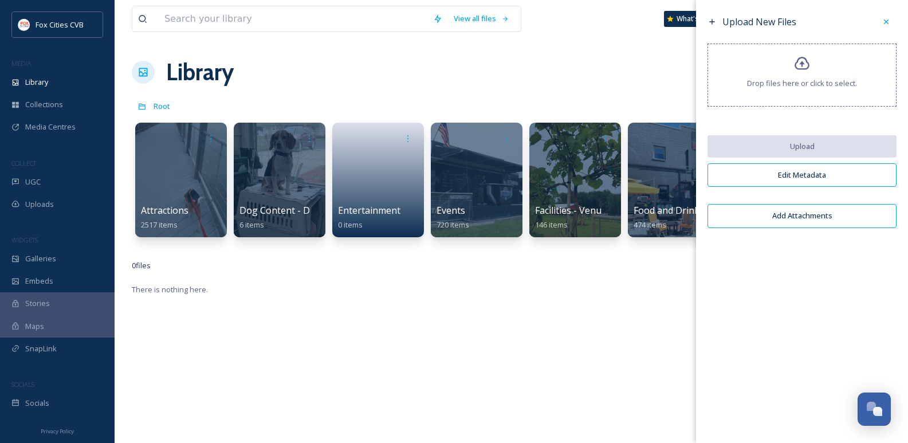
click at [806, 74] on div "Drop files here or click to select." at bounding box center [802, 75] width 189 height 63
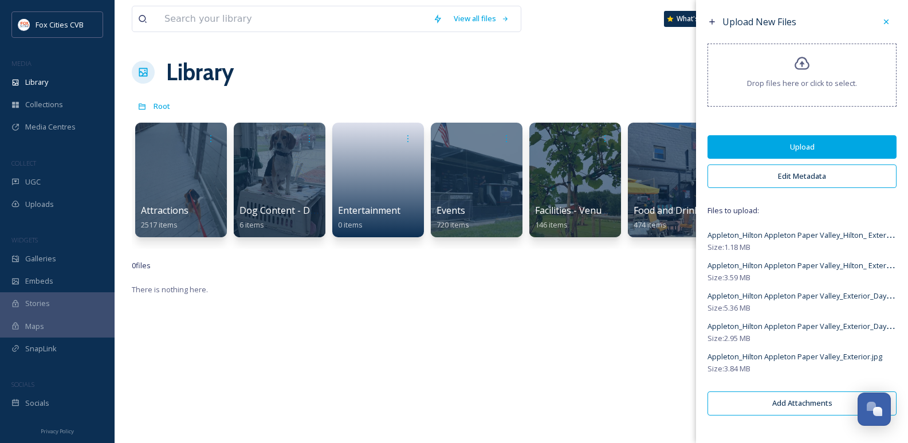
click at [785, 143] on button "Upload" at bounding box center [802, 146] width 189 height 23
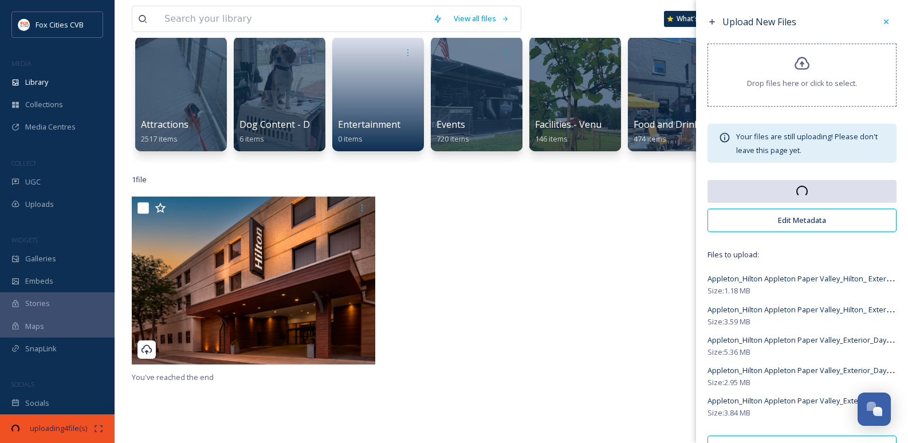
scroll to position [115, 0]
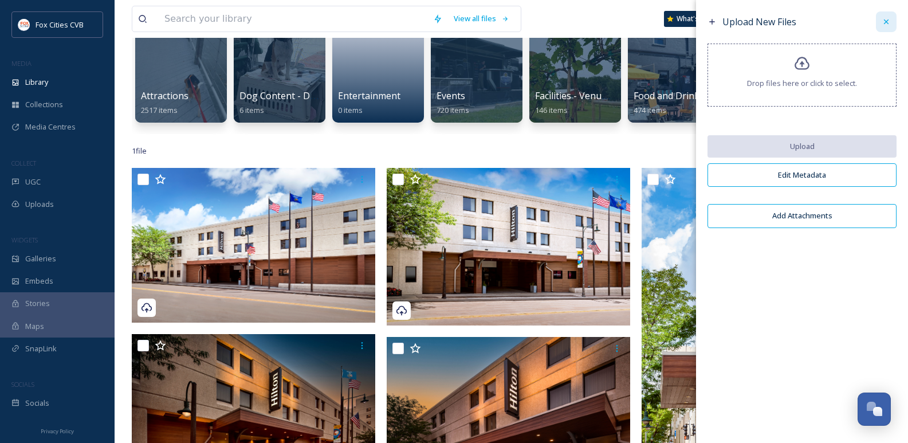
click at [887, 22] on icon at bounding box center [886, 21] width 9 height 9
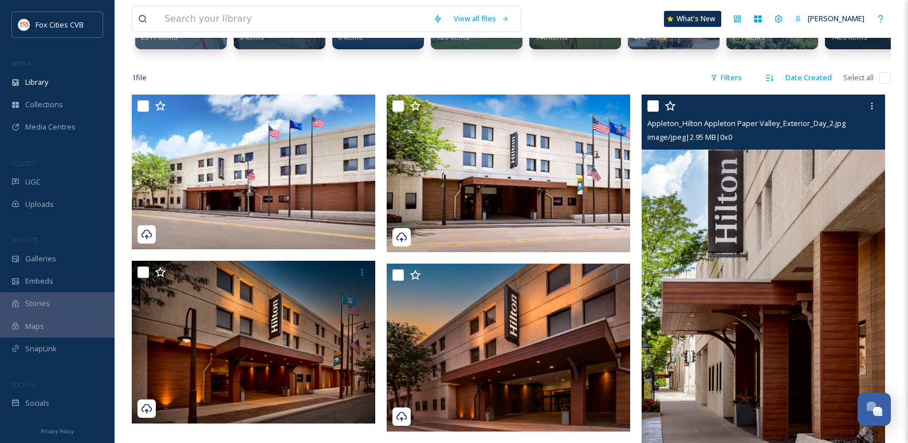
scroll to position [176, 0]
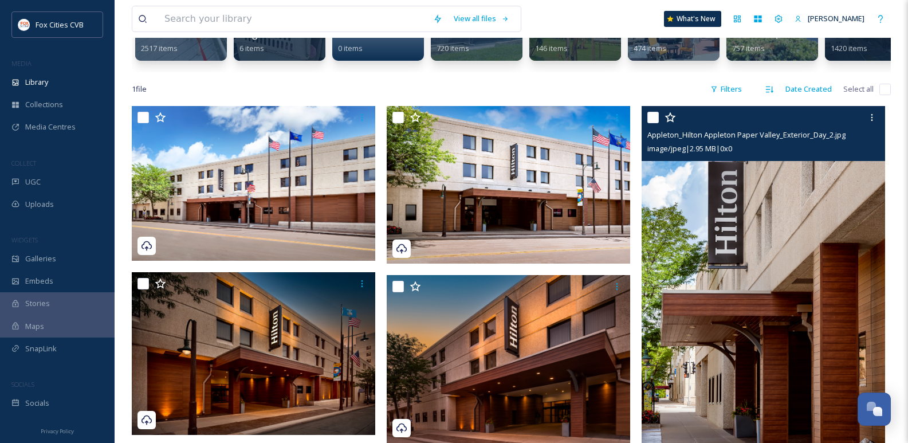
click at [649, 118] on div at bounding box center [765, 117] width 235 height 21
click at [656, 123] on input "checkbox" at bounding box center [653, 117] width 11 height 11
checkbox input "true"
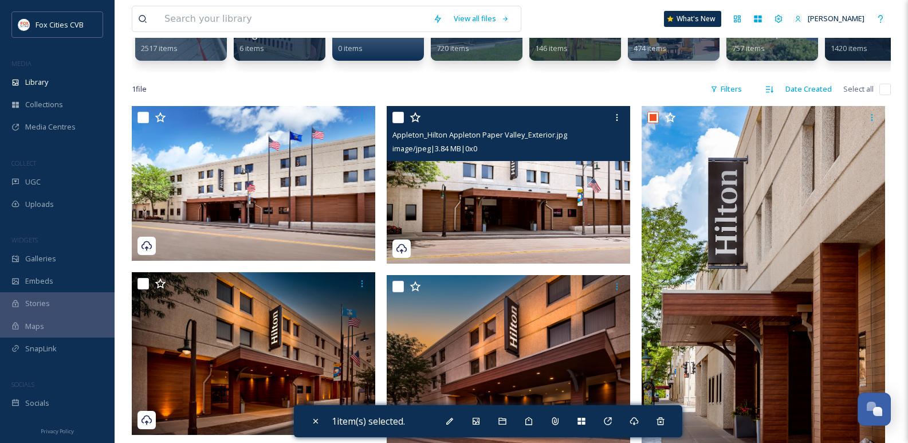
click at [397, 123] on input "checkbox" at bounding box center [398, 117] width 11 height 11
checkbox input "true"
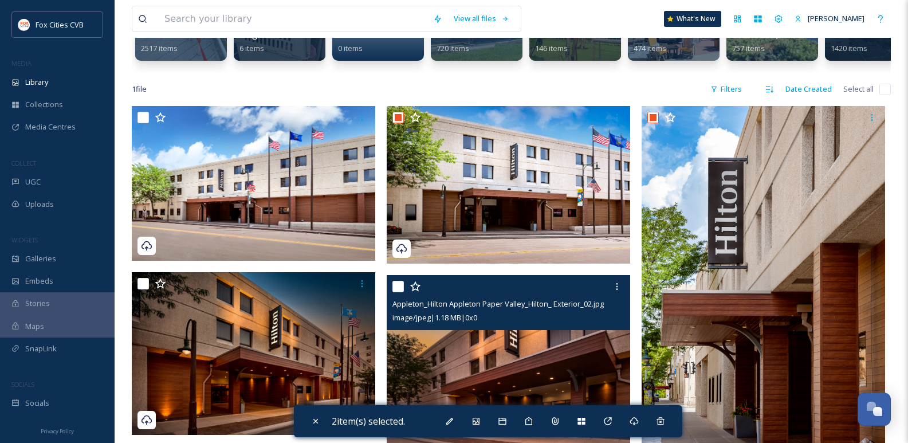
click at [395, 292] on input "checkbox" at bounding box center [398, 286] width 11 height 11
checkbox input "true"
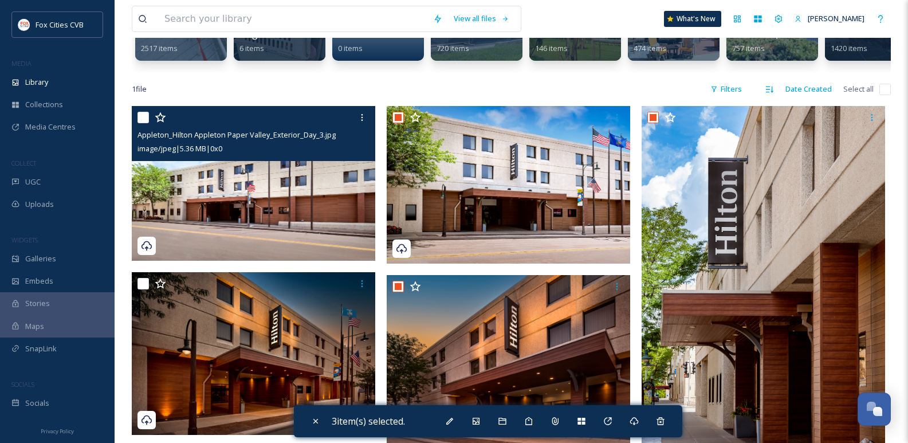
click at [138, 118] on div at bounding box center [255, 117] width 235 height 21
click at [144, 123] on input "checkbox" at bounding box center [143, 117] width 11 height 11
checkbox input "true"
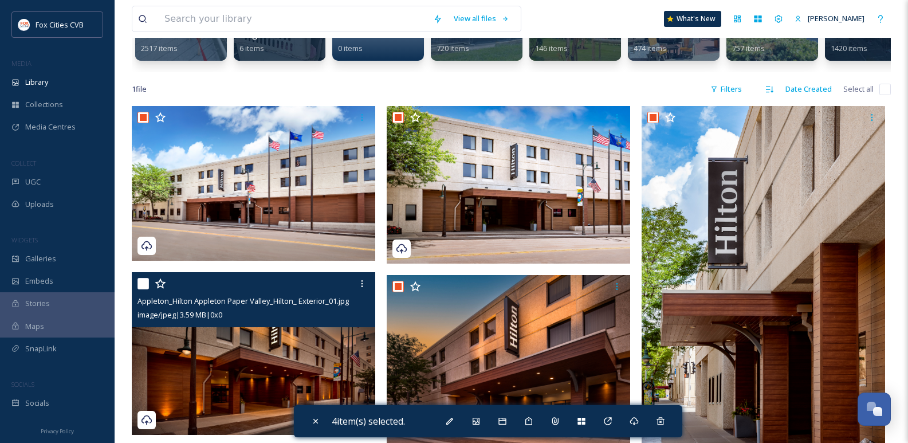
click at [139, 289] on input "checkbox" at bounding box center [143, 283] width 11 height 11
checkbox input "true"
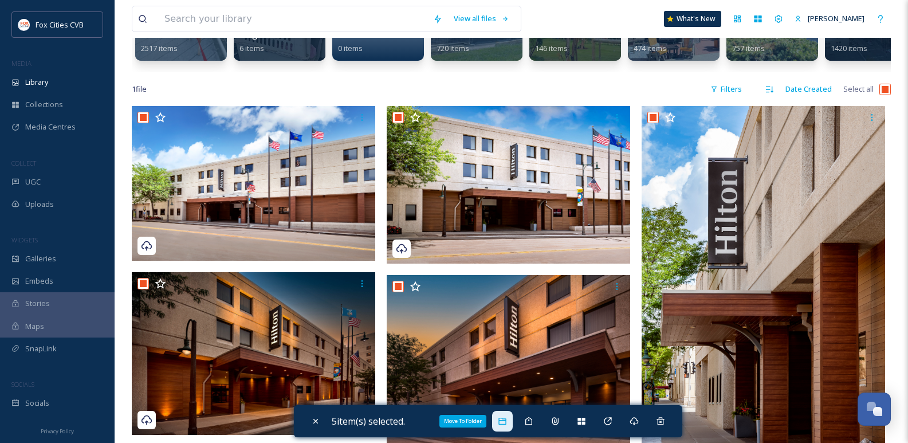
click at [505, 425] on icon at bounding box center [502, 421] width 7 height 7
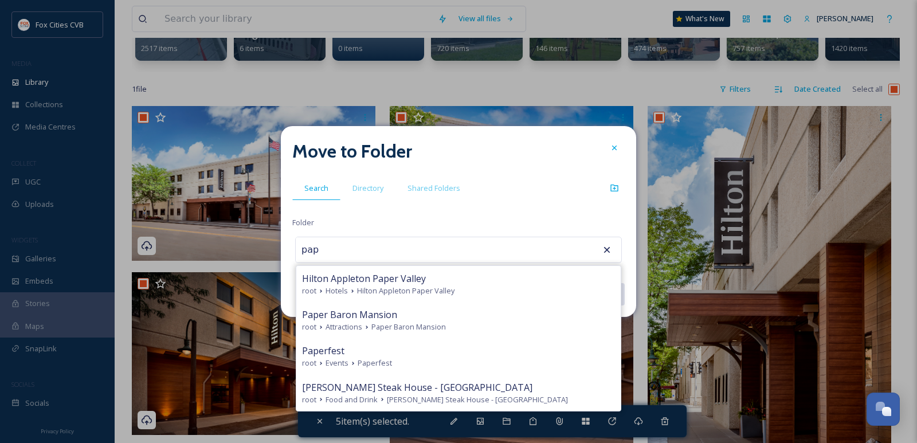
click at [429, 283] on div "Hilton Appleton Paper Valley" at bounding box center [458, 279] width 313 height 14
type input "Hilton Appleton Paper Valley"
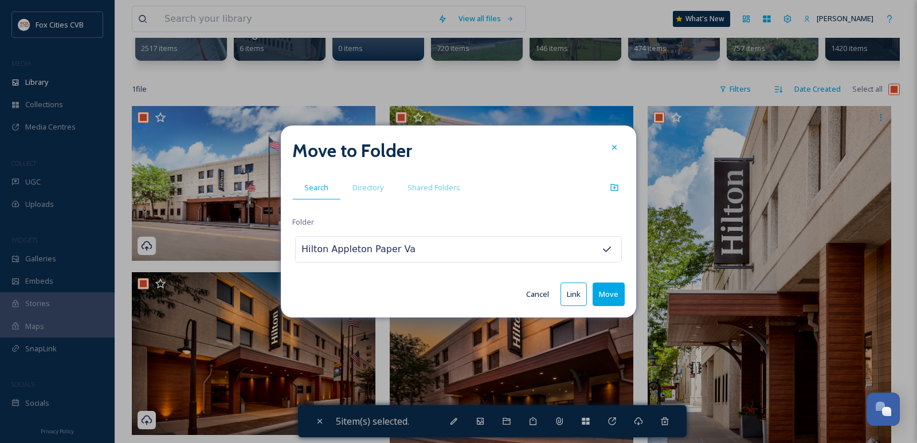
click at [613, 297] on button "Move" at bounding box center [609, 294] width 32 height 23
checkbox input "false"
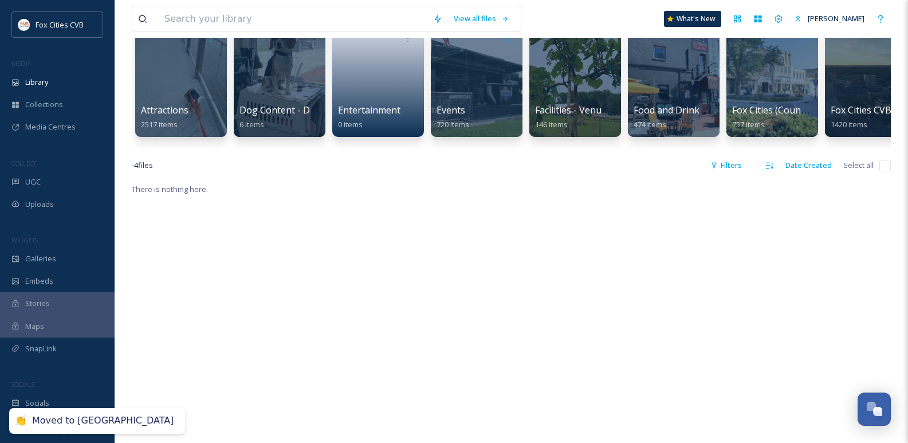
scroll to position [0, 0]
